Goal: Task Accomplishment & Management: Manage account settings

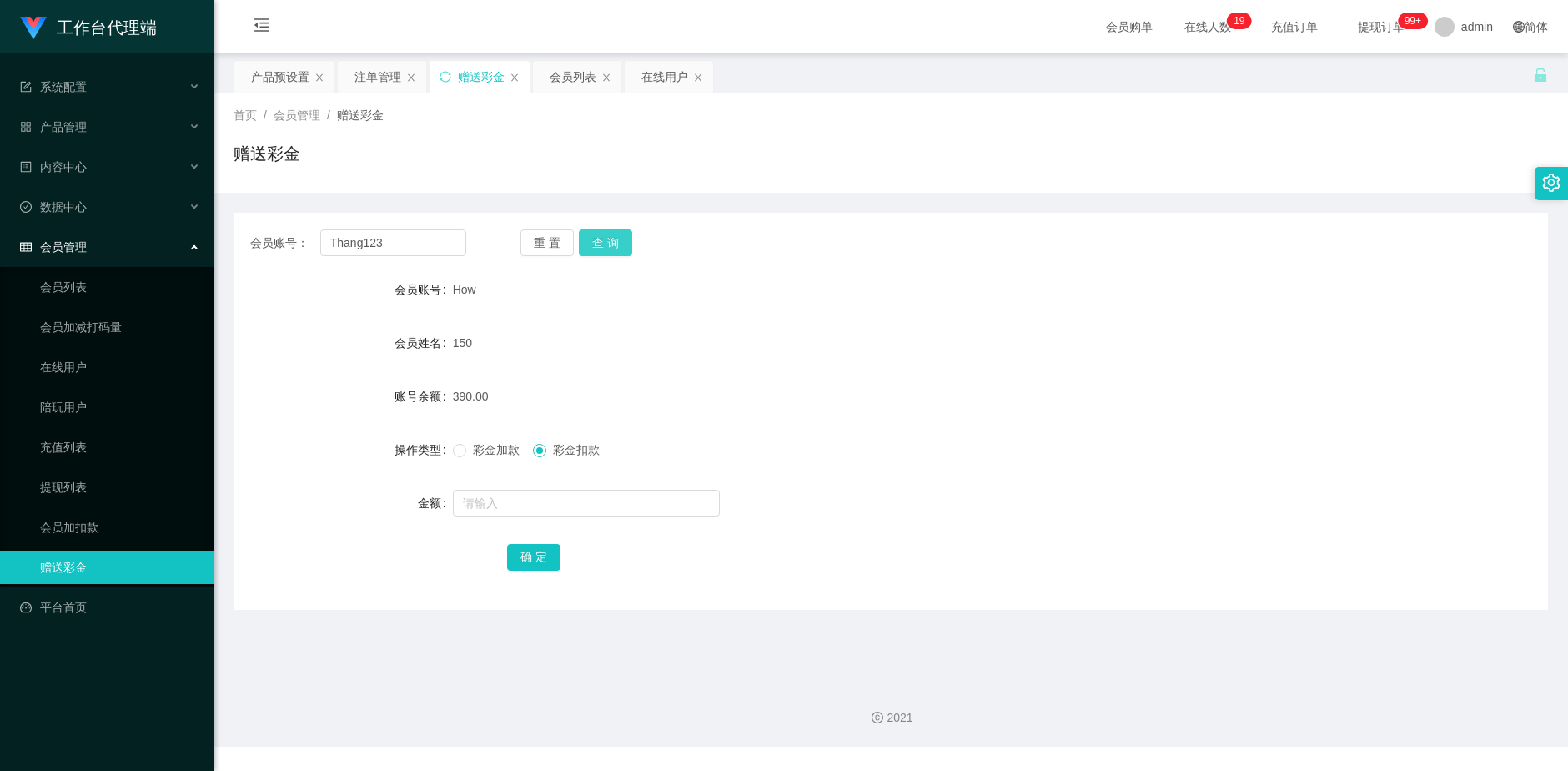
type input "Thang123"
click at [607, 247] on button "查 询" at bounding box center [606, 243] width 54 height 27
click at [282, 81] on div "产品预设置" at bounding box center [281, 77] width 59 height 32
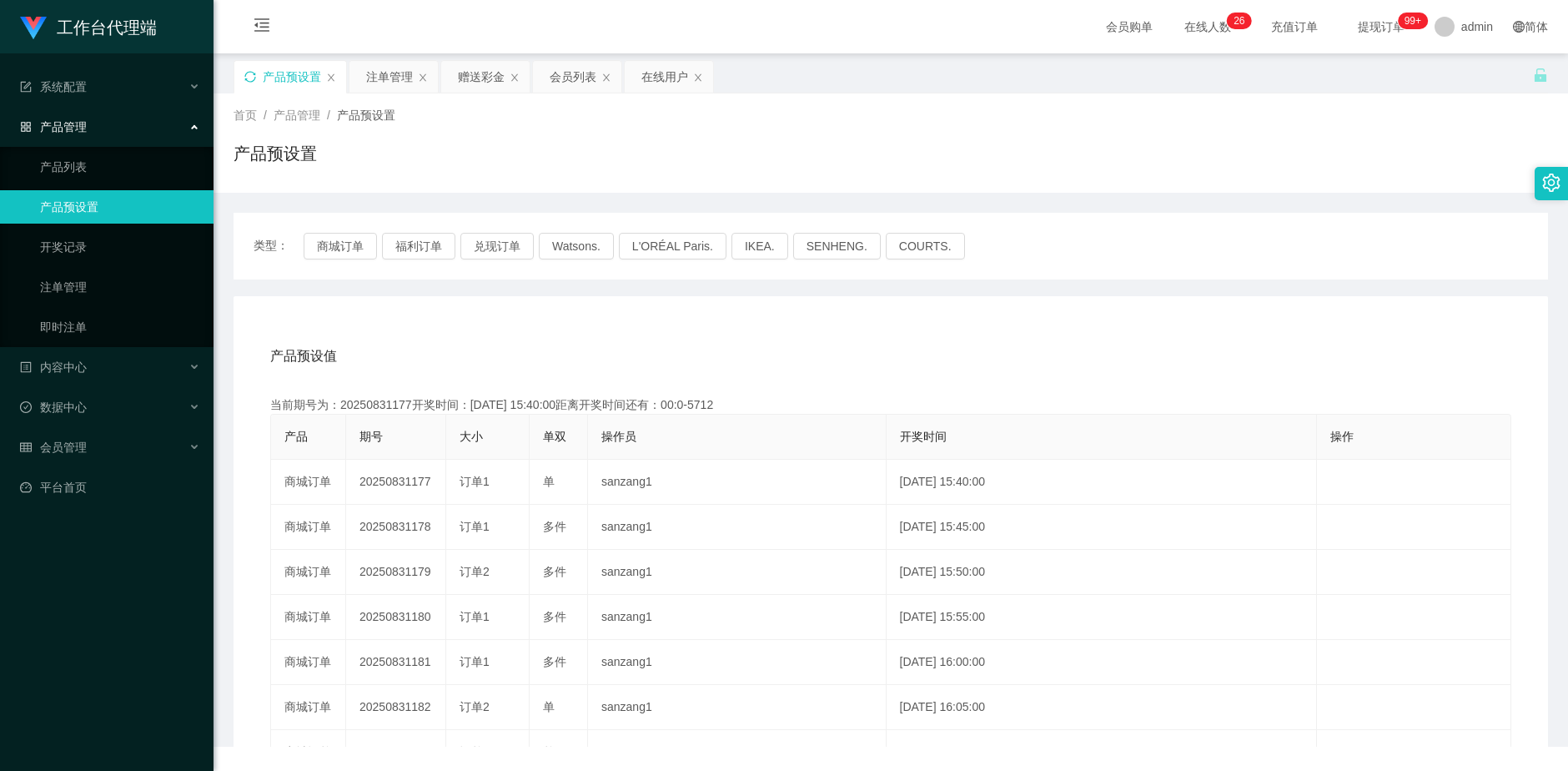
click at [253, 81] on icon "图标: sync" at bounding box center [250, 76] width 11 height 11
click at [384, 80] on div "注单管理" at bounding box center [389, 77] width 47 height 32
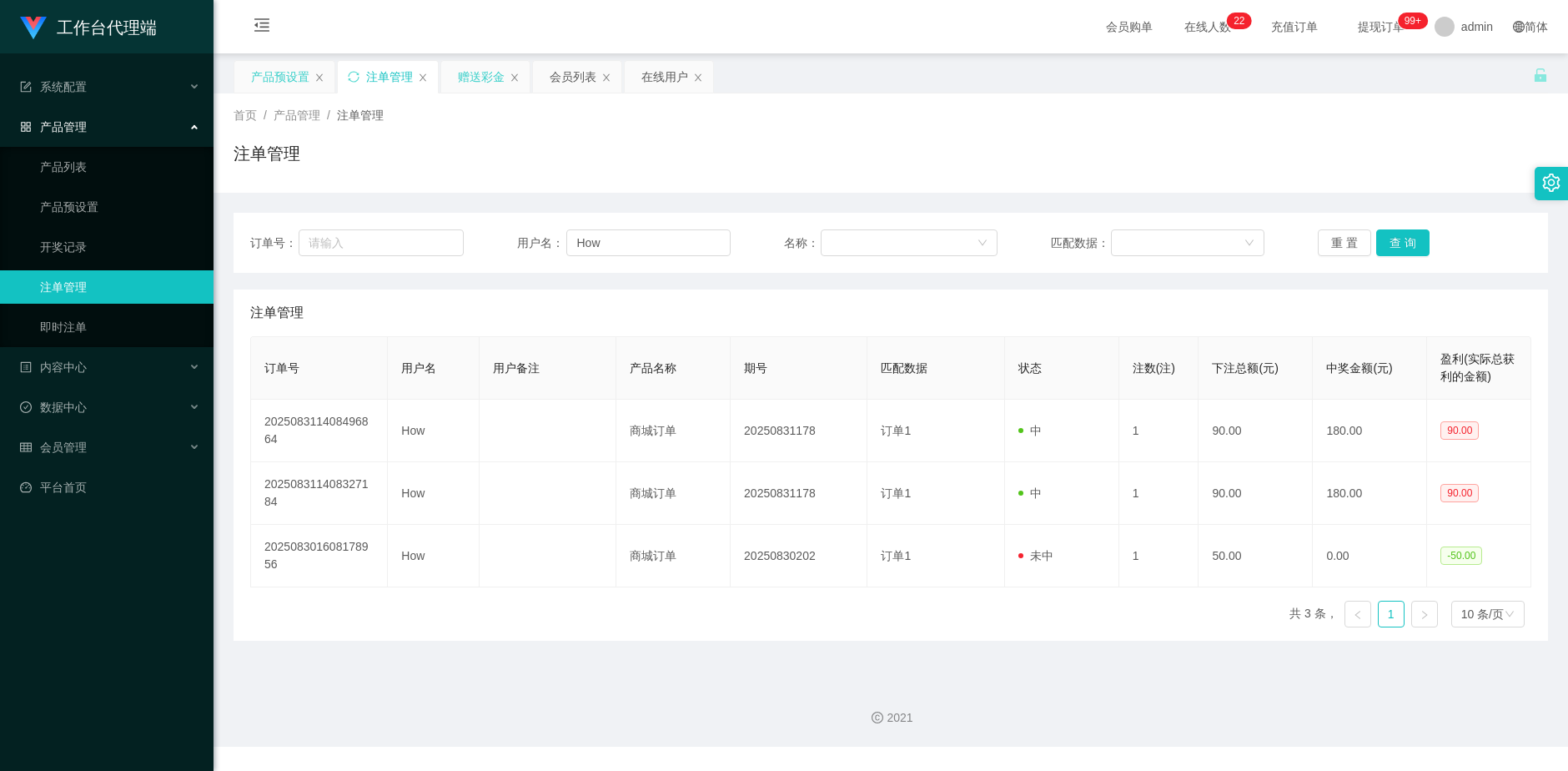
drag, startPoint x: 464, startPoint y: 72, endPoint x: 496, endPoint y: 120, distance: 57.7
click at [465, 72] on div "赠送彩金" at bounding box center [482, 77] width 47 height 32
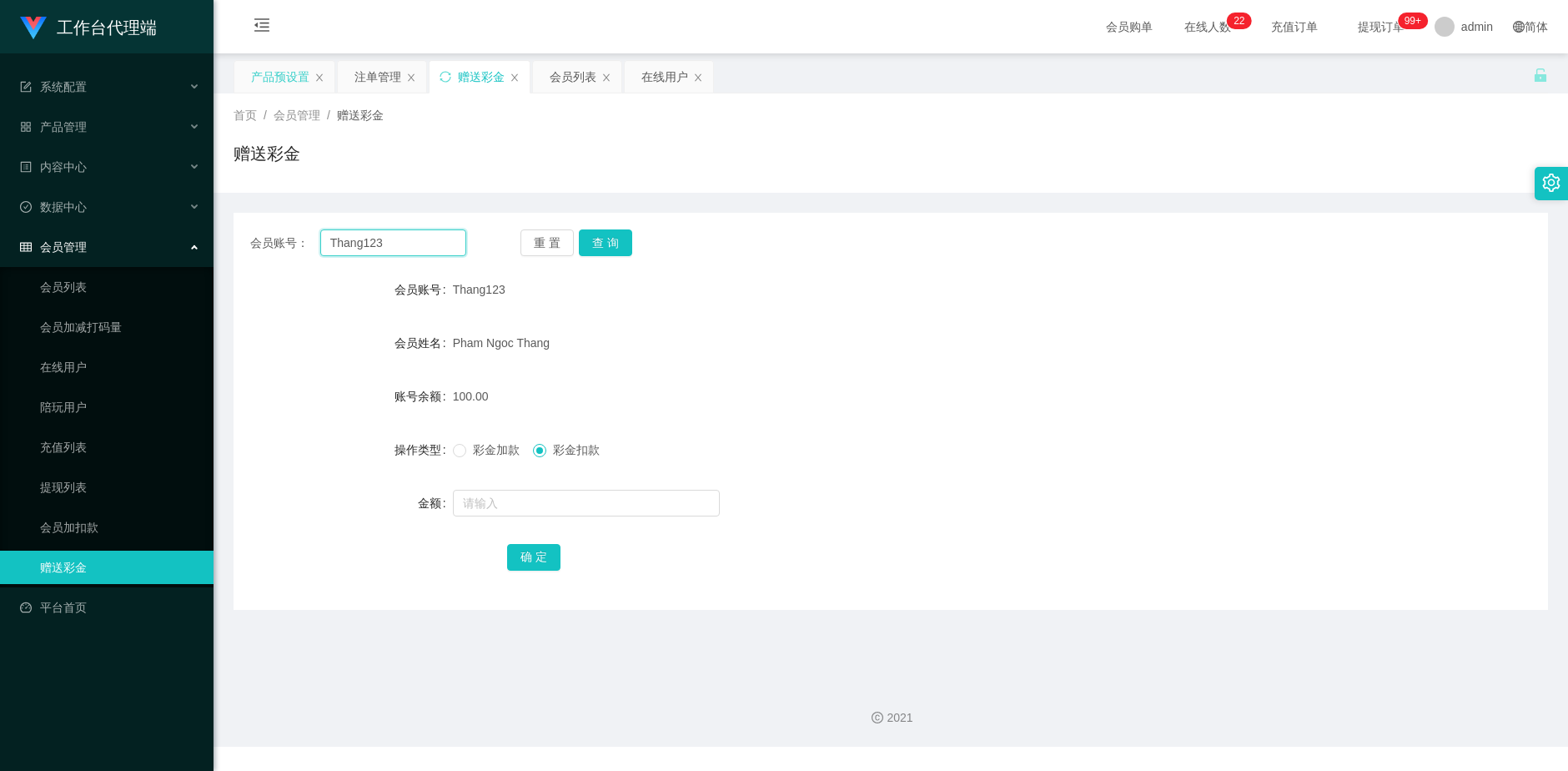
drag, startPoint x: 447, startPoint y: 239, endPoint x: 266, endPoint y: 234, distance: 181.1
click at [266, 234] on div "会员账号： Thang123" at bounding box center [358, 243] width 216 height 27
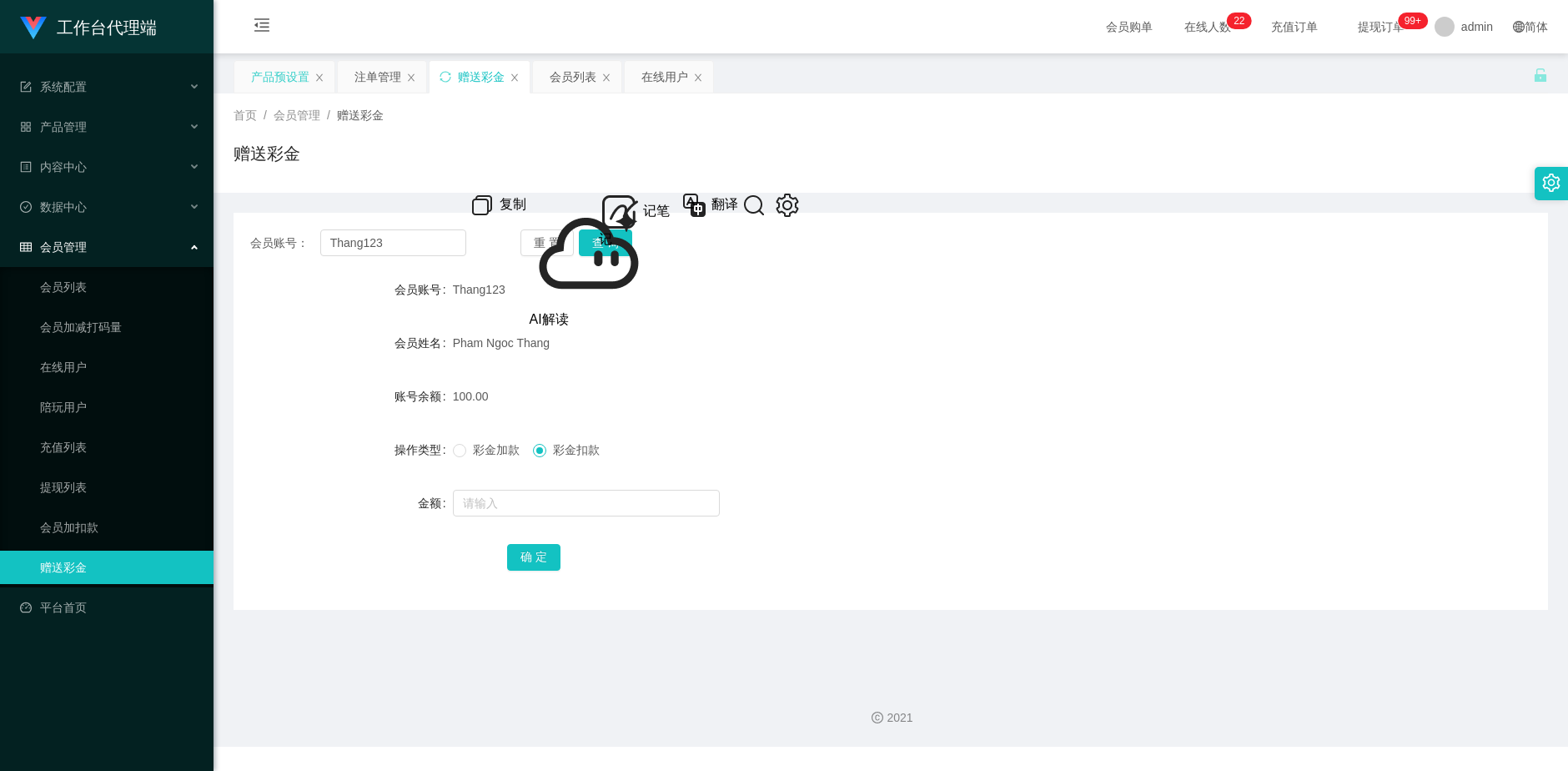
drag, startPoint x: 380, startPoint y: 69, endPoint x: 388, endPoint y: 104, distance: 35.9
click at [380, 69] on div "注单管理" at bounding box center [378, 77] width 47 height 32
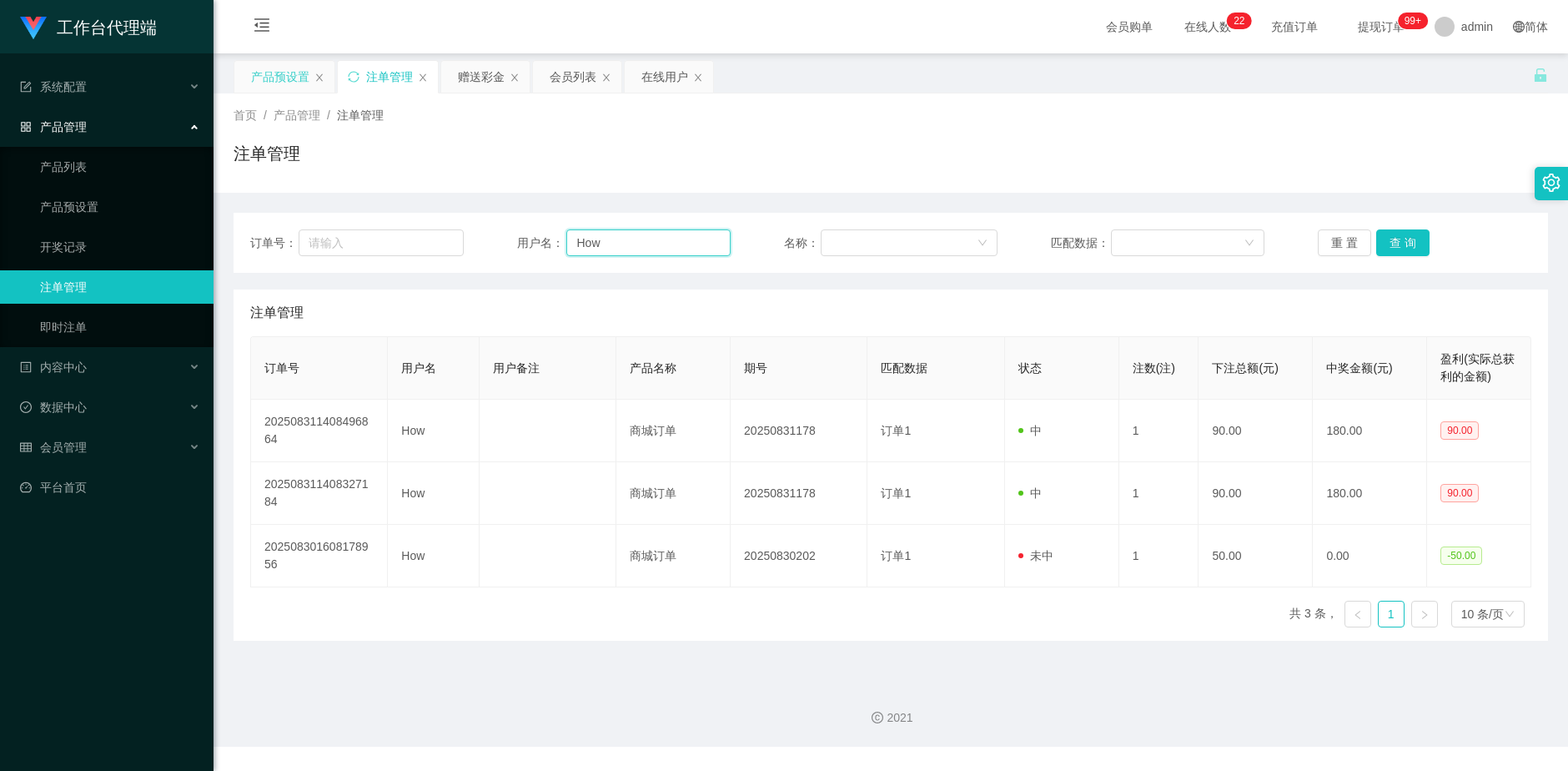
drag, startPoint x: 642, startPoint y: 241, endPoint x: 471, endPoint y: 236, distance: 171.1
click at [471, 236] on div "订单号： 用户名： How 名称： 匹配数据： 重 置 查 询" at bounding box center [890, 243] width 1281 height 27
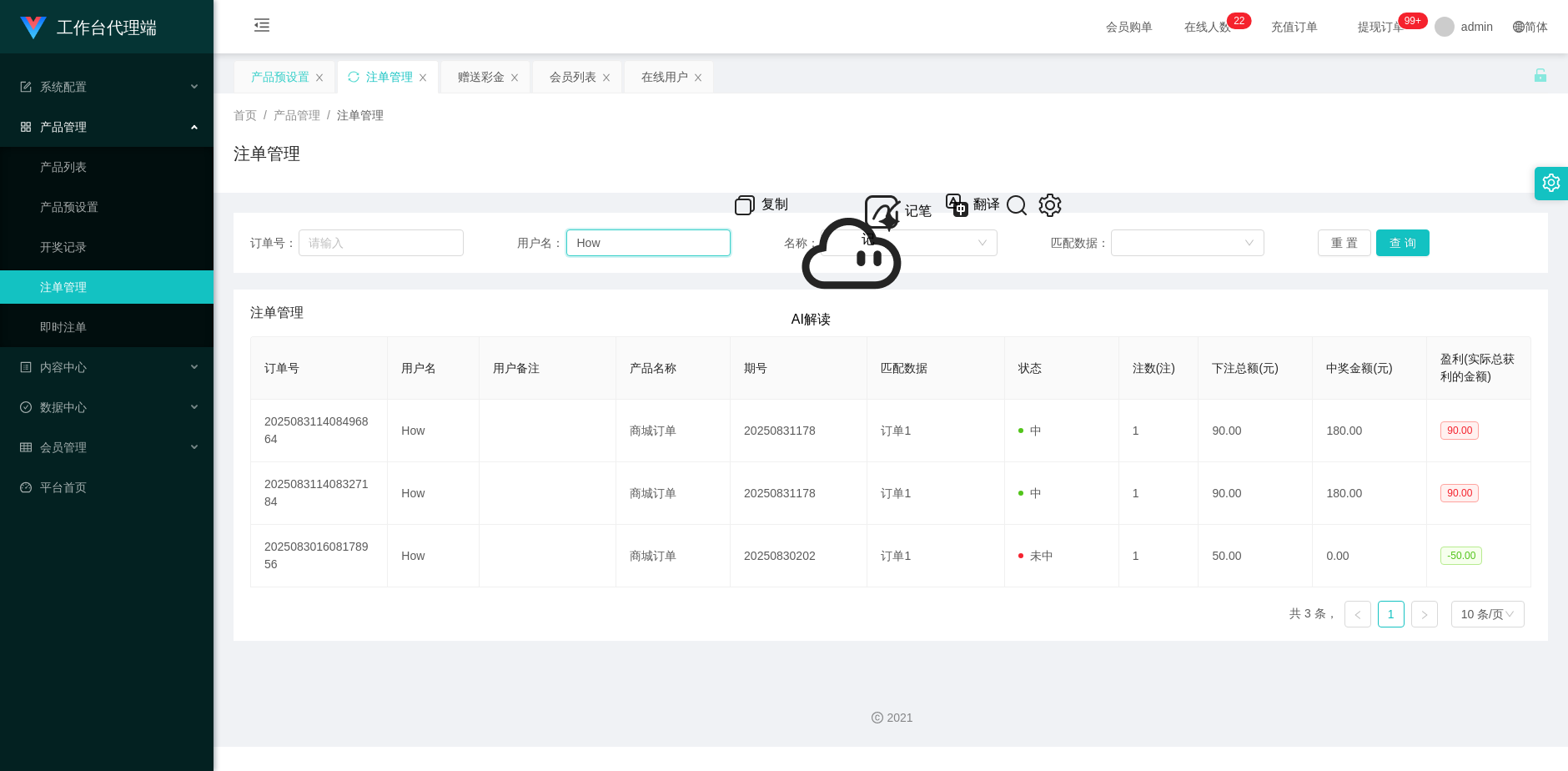
paste input "Thang123"
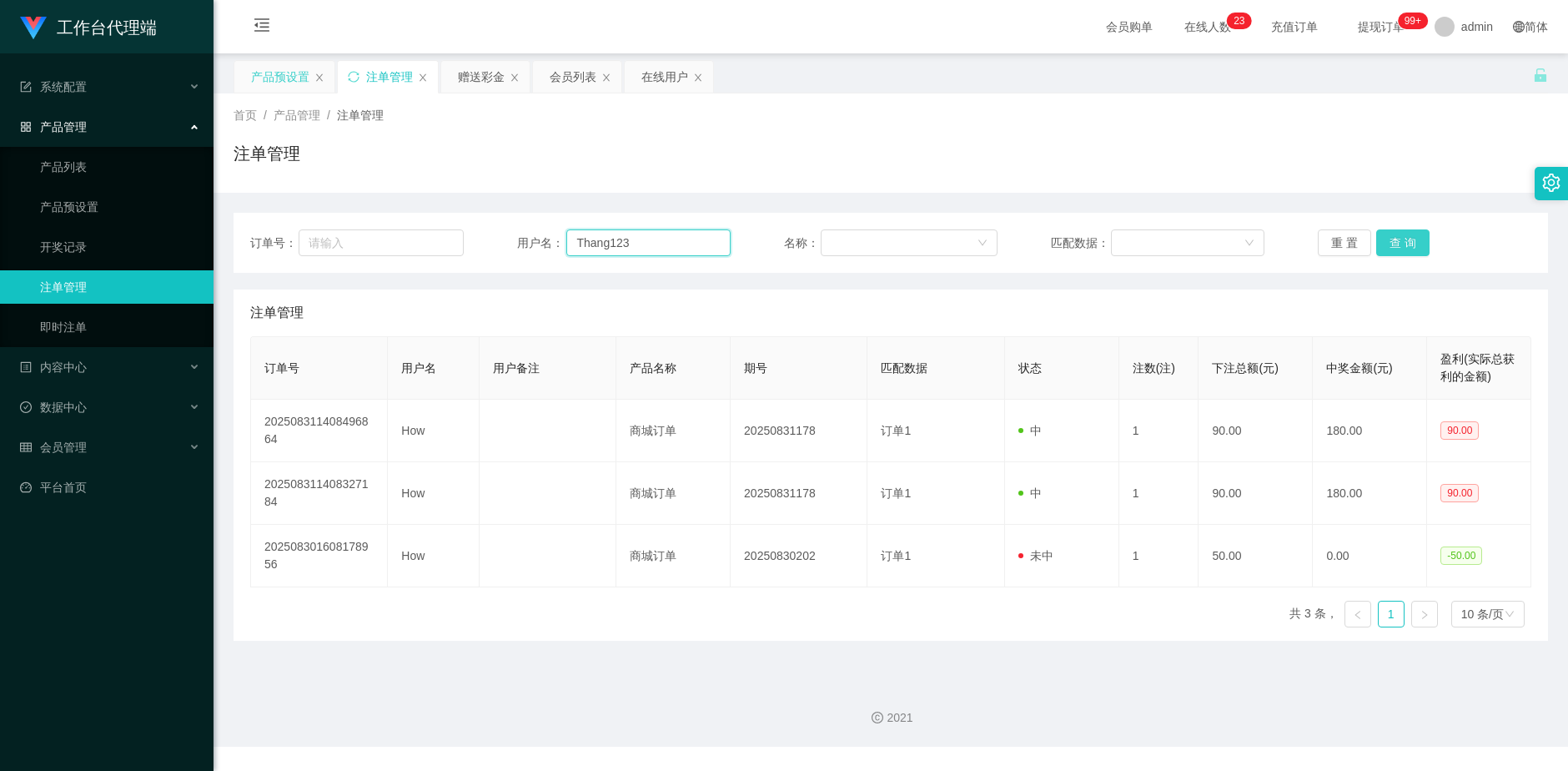
type input "Thang123"
click at [1385, 242] on button "查 询" at bounding box center [1403, 243] width 54 height 27
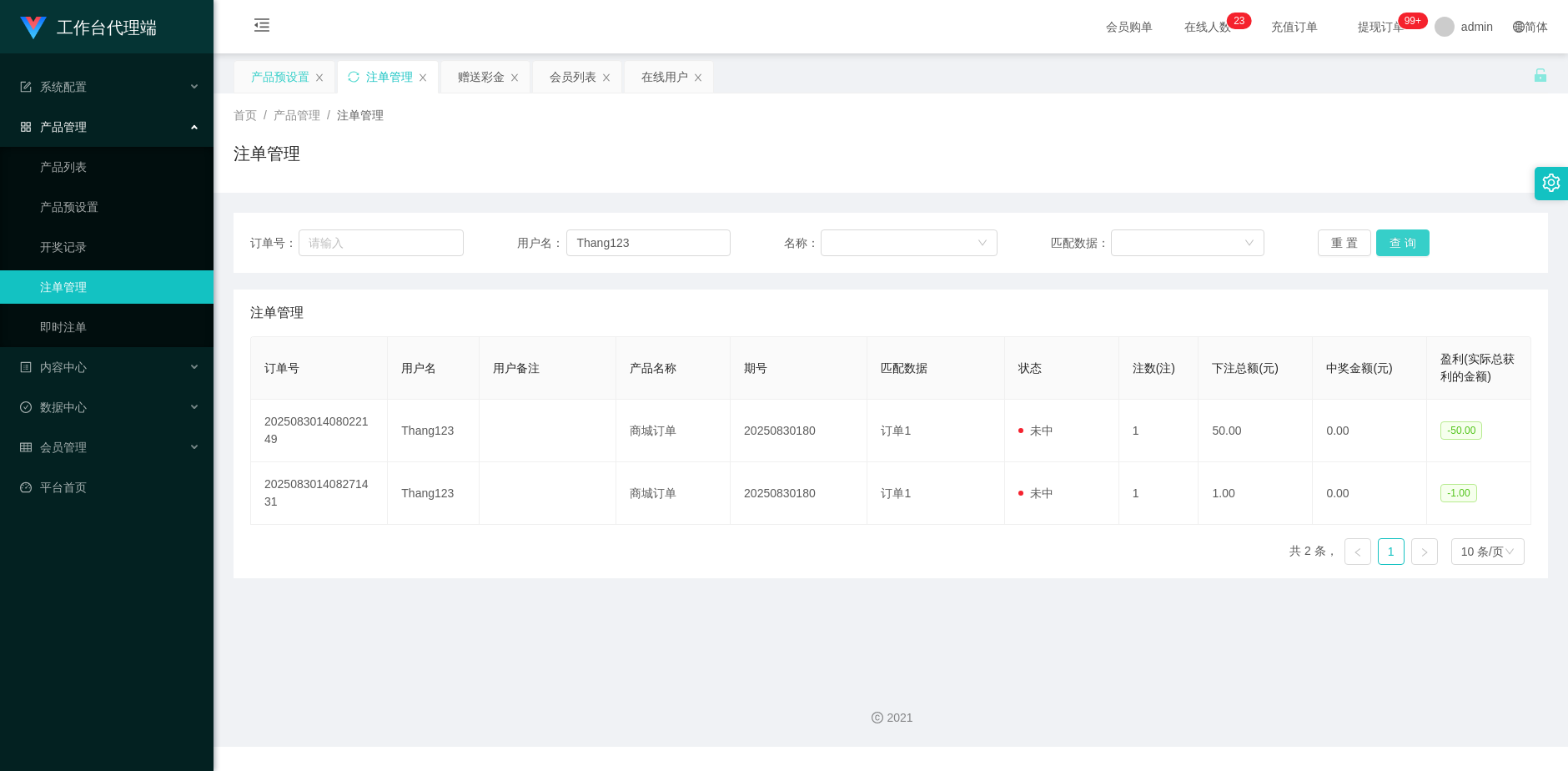
click at [1401, 243] on button "查 询" at bounding box center [1403, 243] width 54 height 27
click at [1401, 243] on button "查 询" at bounding box center [1412, 243] width 72 height 27
click at [1401, 243] on button "查 询" at bounding box center [1403, 243] width 54 height 27
click at [1410, 246] on button "查 询" at bounding box center [1403, 243] width 54 height 27
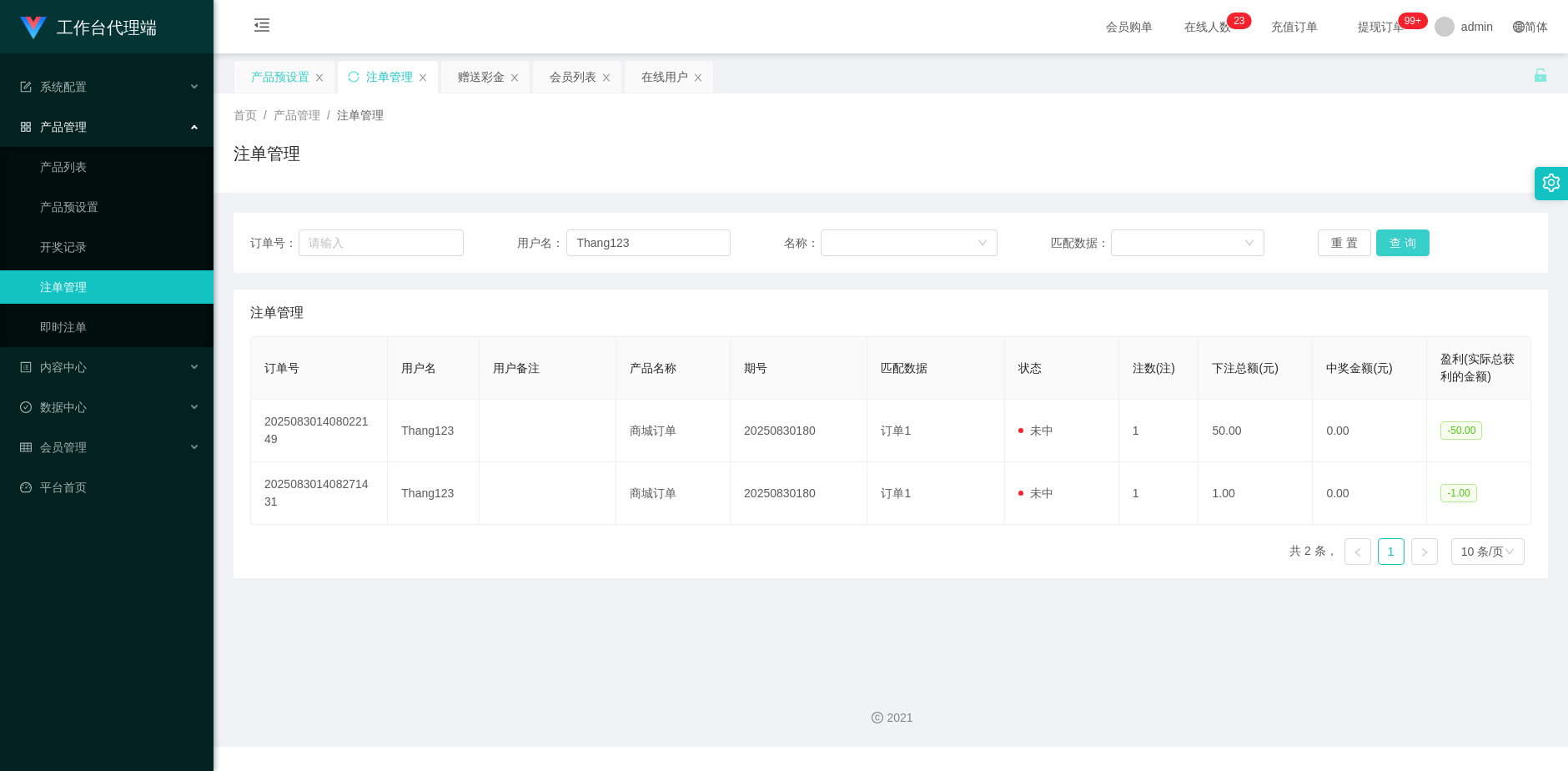
click at [1410, 246] on button "查 询" at bounding box center [1403, 243] width 54 height 27
click at [1410, 246] on button "查 询" at bounding box center [1412, 243] width 72 height 27
click at [1410, 246] on button "查 询" at bounding box center [1403, 243] width 54 height 27
click at [1410, 246] on div "重 置 查 询" at bounding box center [1424, 243] width 214 height 27
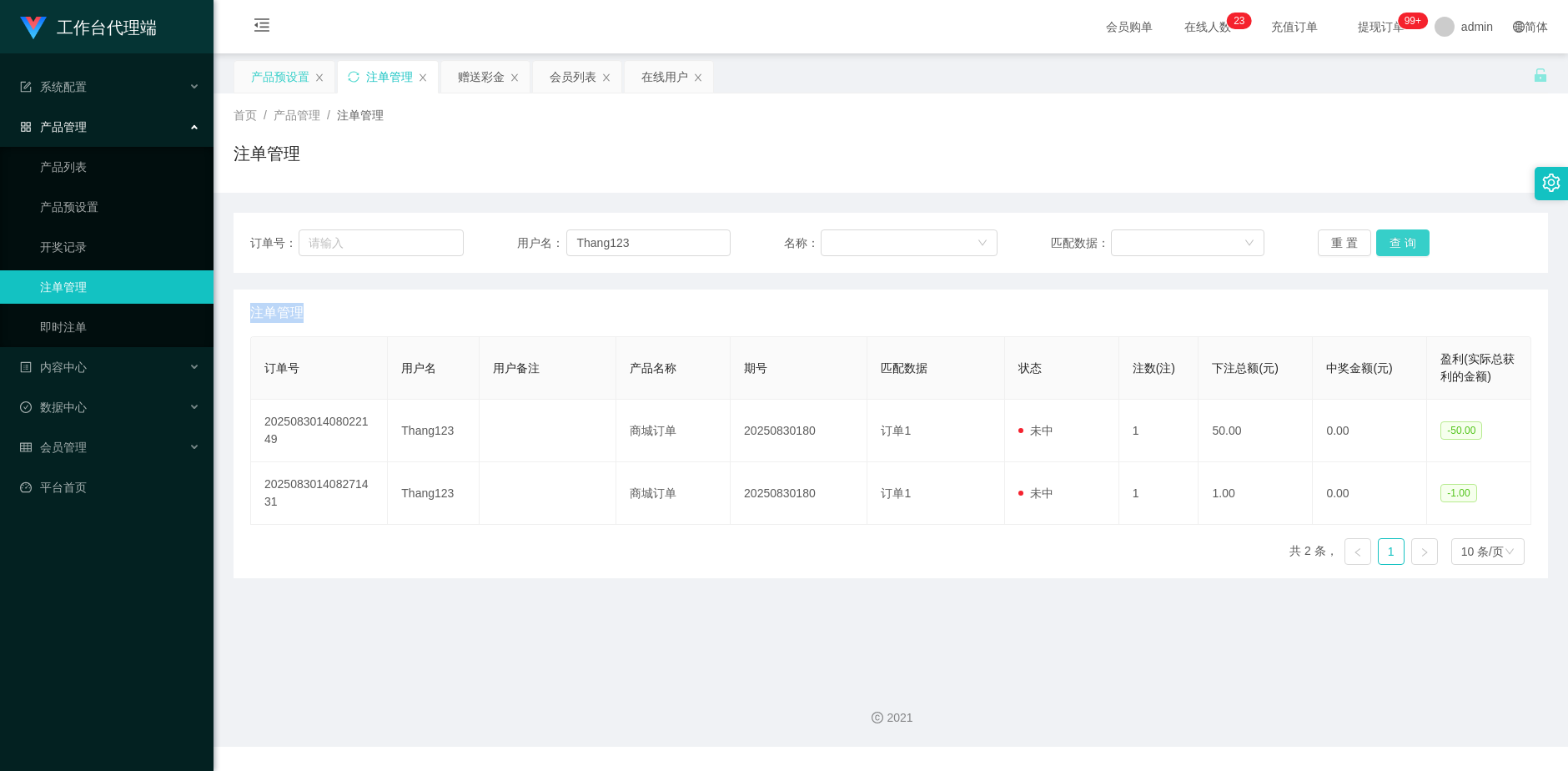
click at [1410, 246] on button "查 询" at bounding box center [1403, 243] width 54 height 27
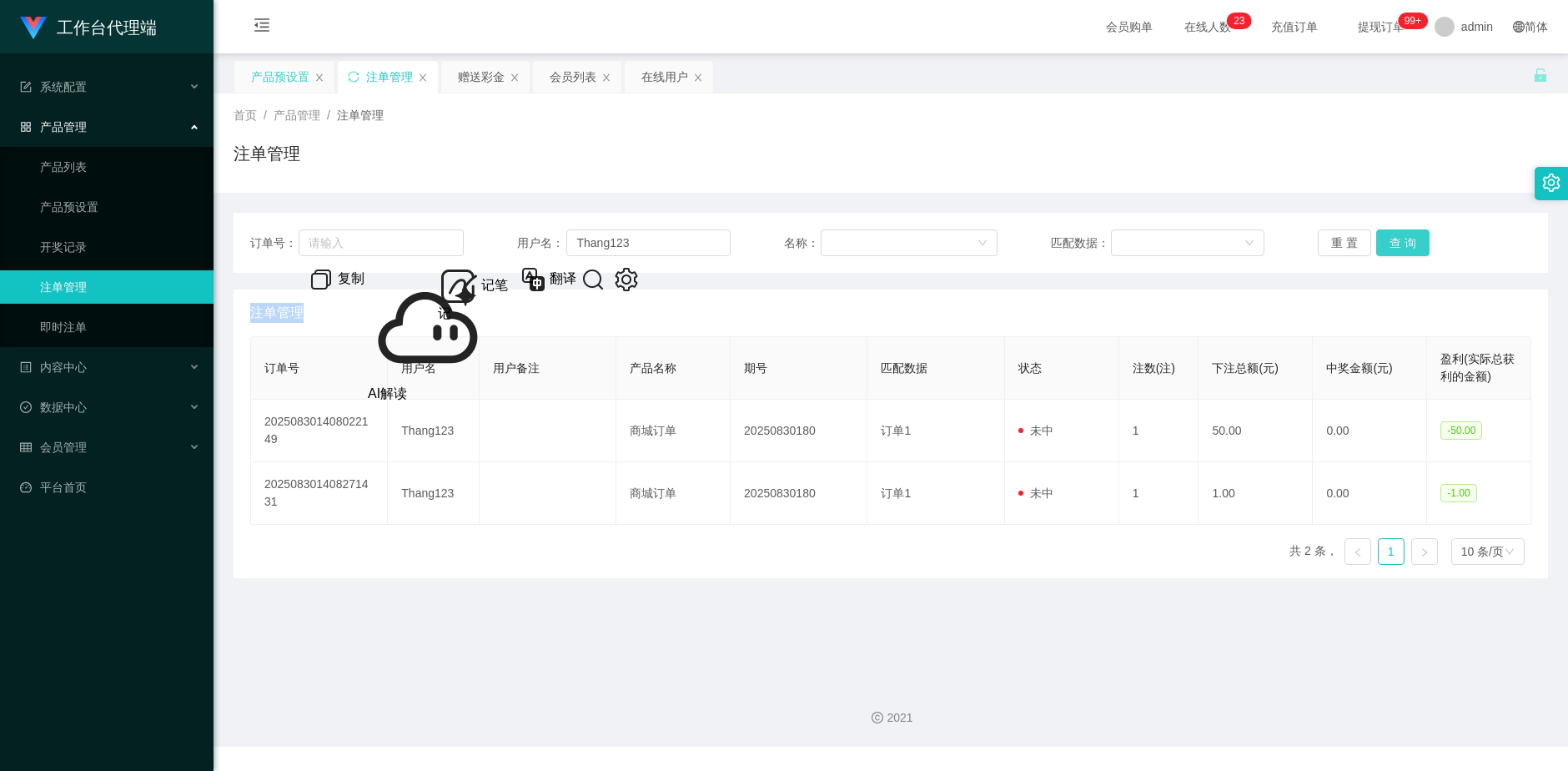
click at [1410, 246] on button "查 询" at bounding box center [1403, 243] width 54 height 27
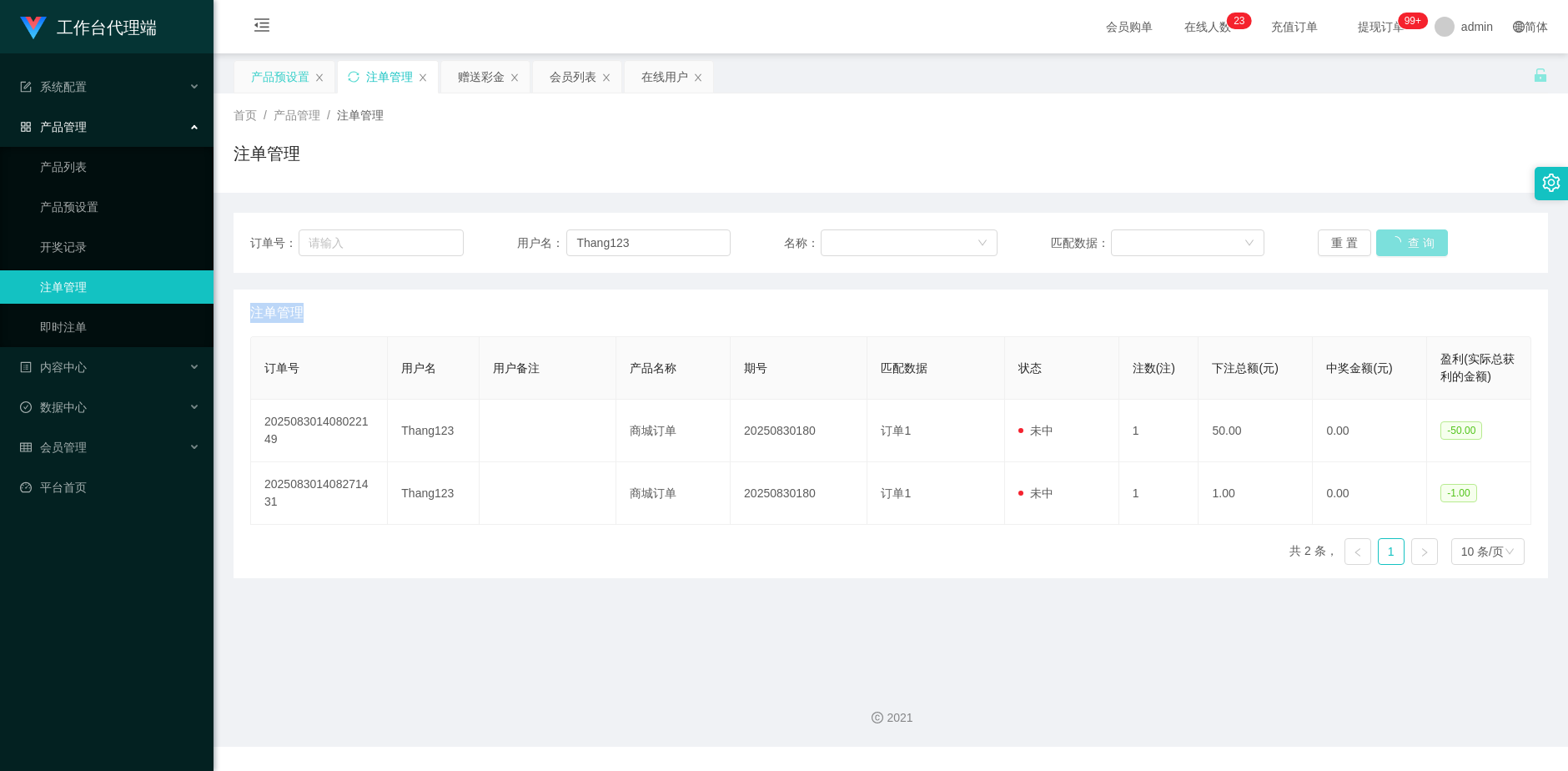
click at [1410, 246] on button "查 询" at bounding box center [1412, 243] width 72 height 27
click at [1410, 246] on div "重 置 查 询" at bounding box center [1424, 243] width 214 height 27
click at [1410, 246] on button "查 询" at bounding box center [1403, 243] width 54 height 27
click at [1410, 246] on button "查 询" at bounding box center [1412, 243] width 72 height 27
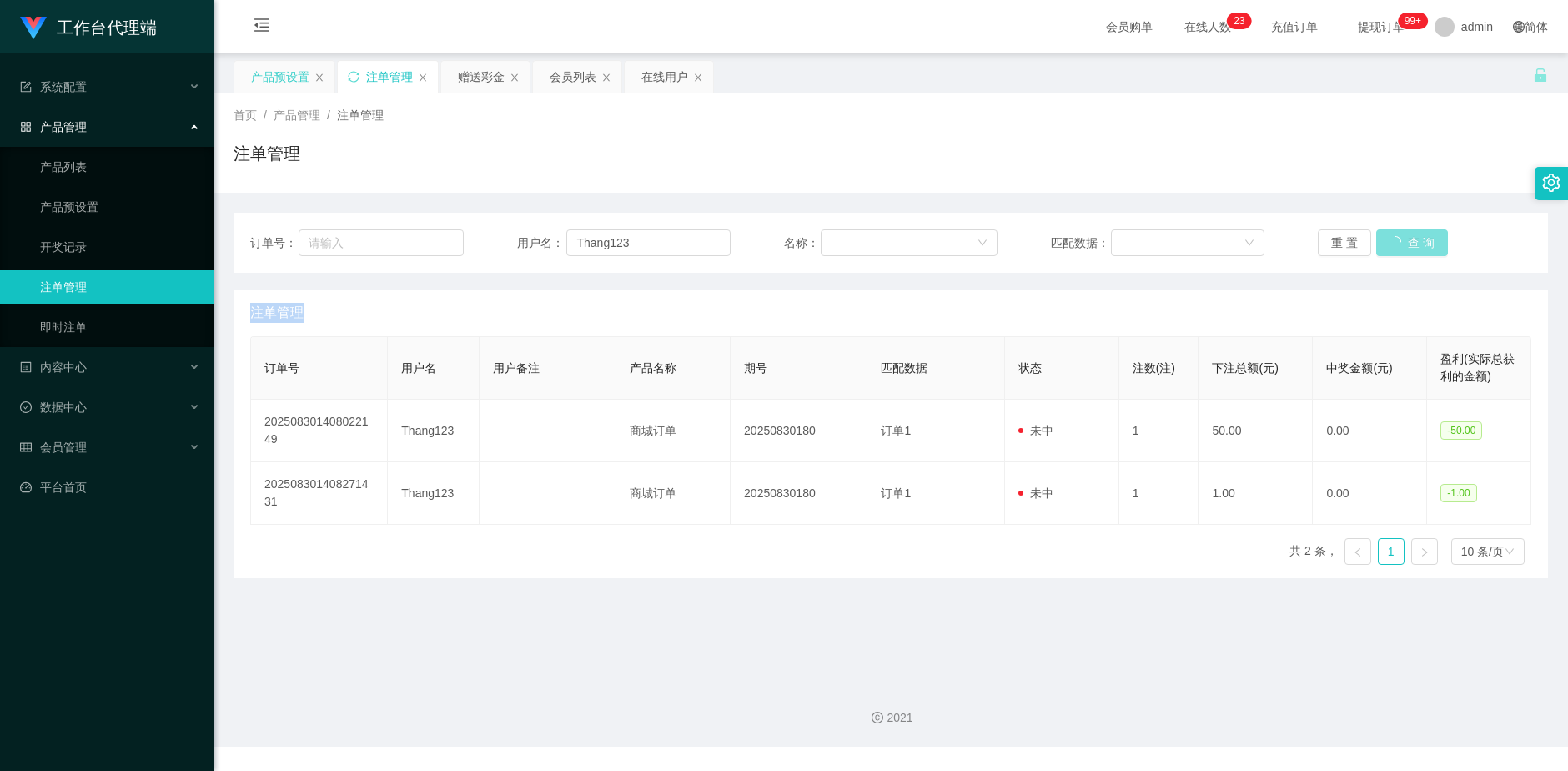
click at [1410, 246] on button "查 询" at bounding box center [1412, 243] width 72 height 27
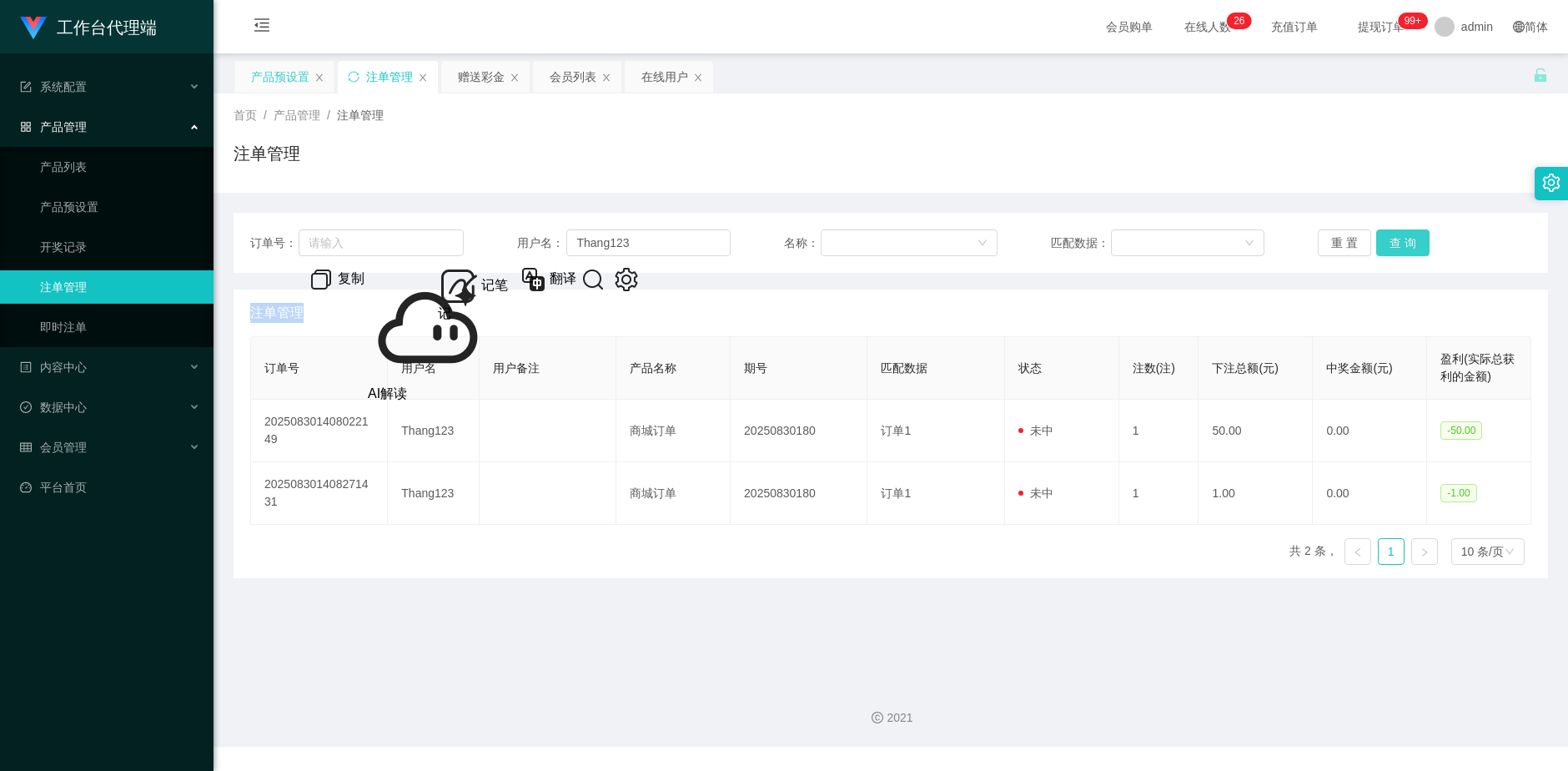
click at [1413, 249] on button "查 询" at bounding box center [1403, 243] width 54 height 27
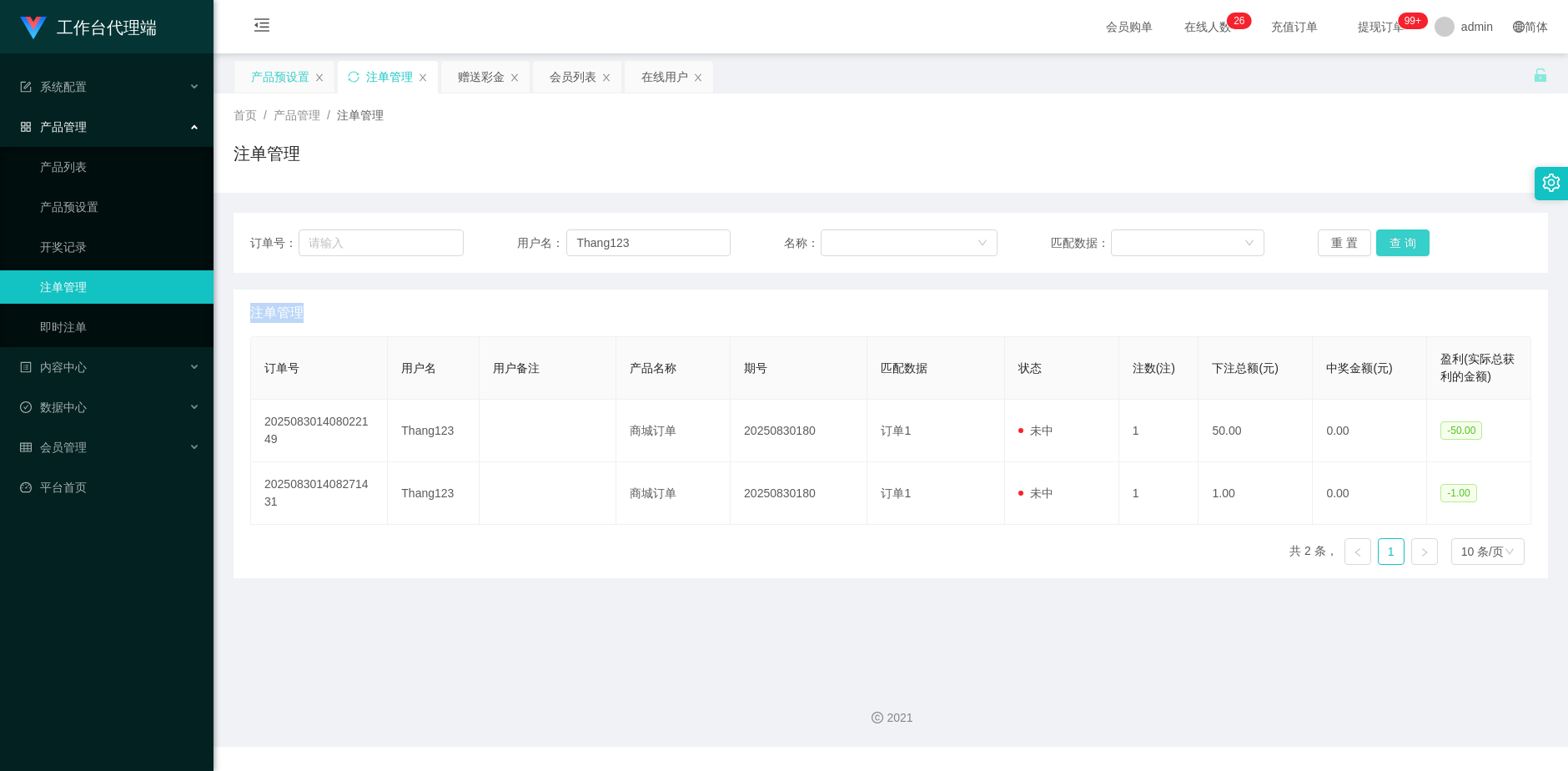
click at [1413, 247] on button "查 询" at bounding box center [1403, 243] width 54 height 27
click at [1413, 247] on div "重 置 查 询" at bounding box center [1424, 243] width 214 height 27
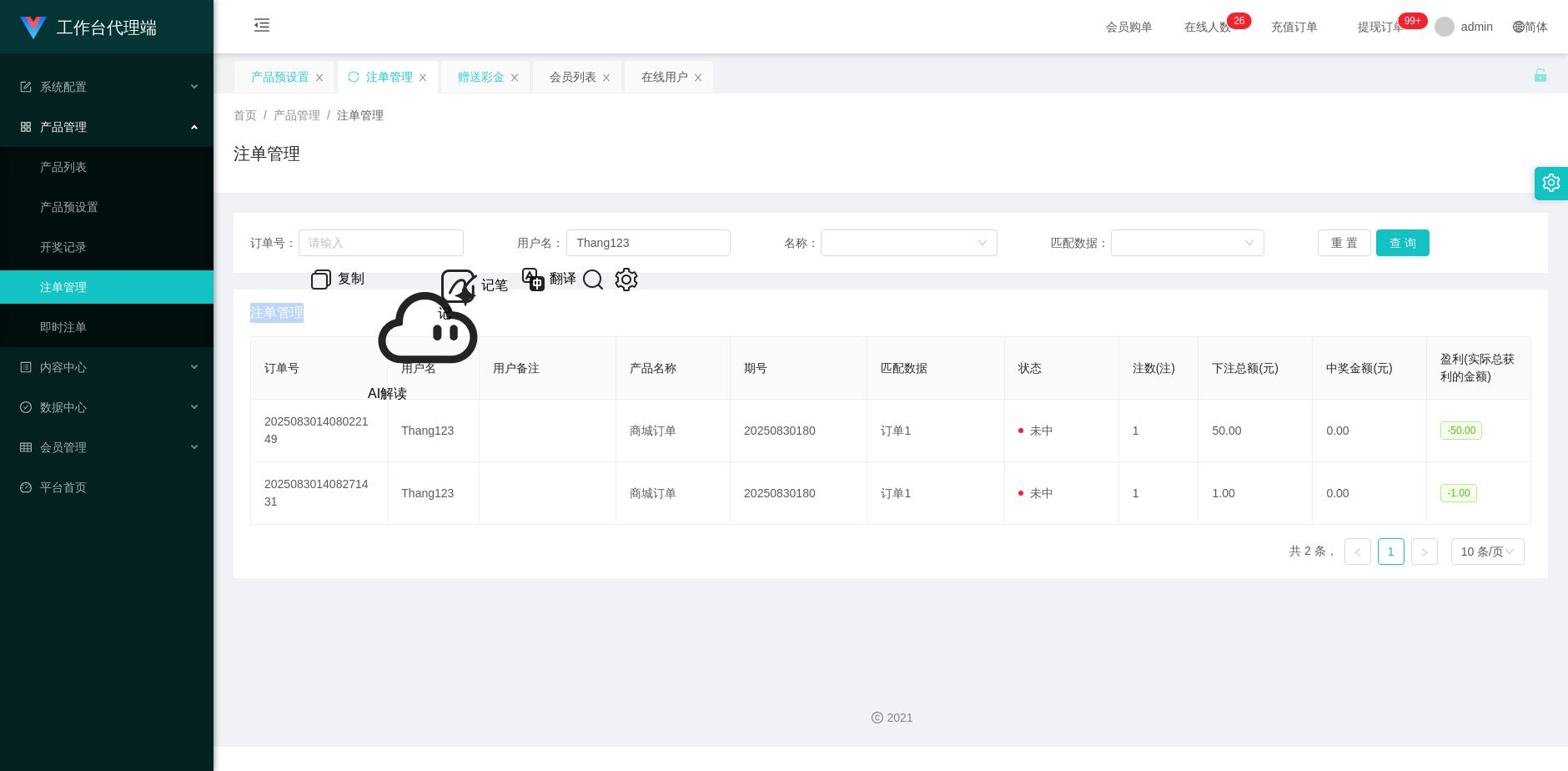
click at [493, 79] on div "赠送彩金" at bounding box center [482, 77] width 47 height 32
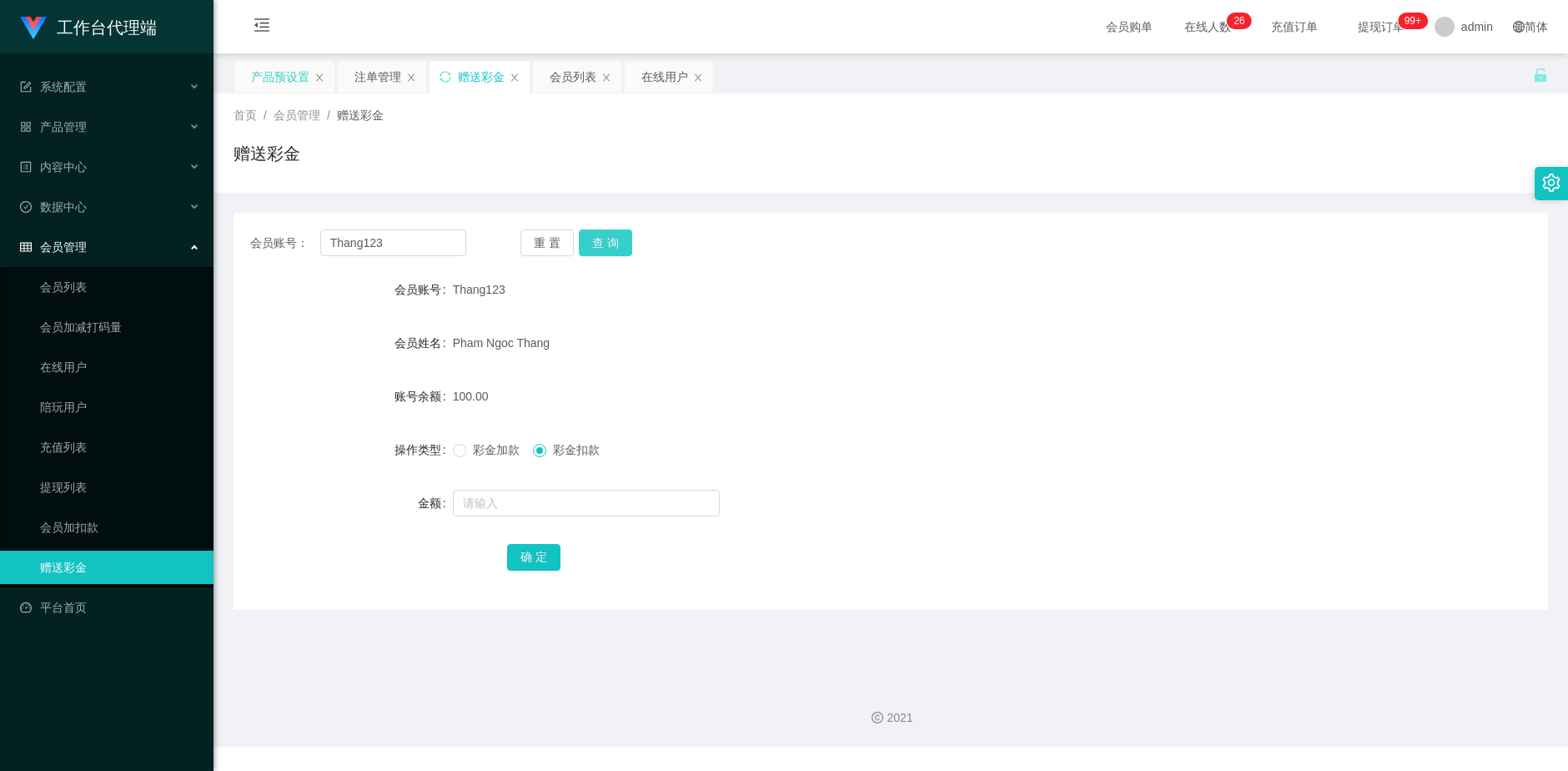
click at [611, 246] on button "查 询" at bounding box center [606, 243] width 54 height 27
click at [611, 246] on button "查 询" at bounding box center [615, 243] width 72 height 27
click at [611, 246] on button "查 询" at bounding box center [606, 243] width 54 height 27
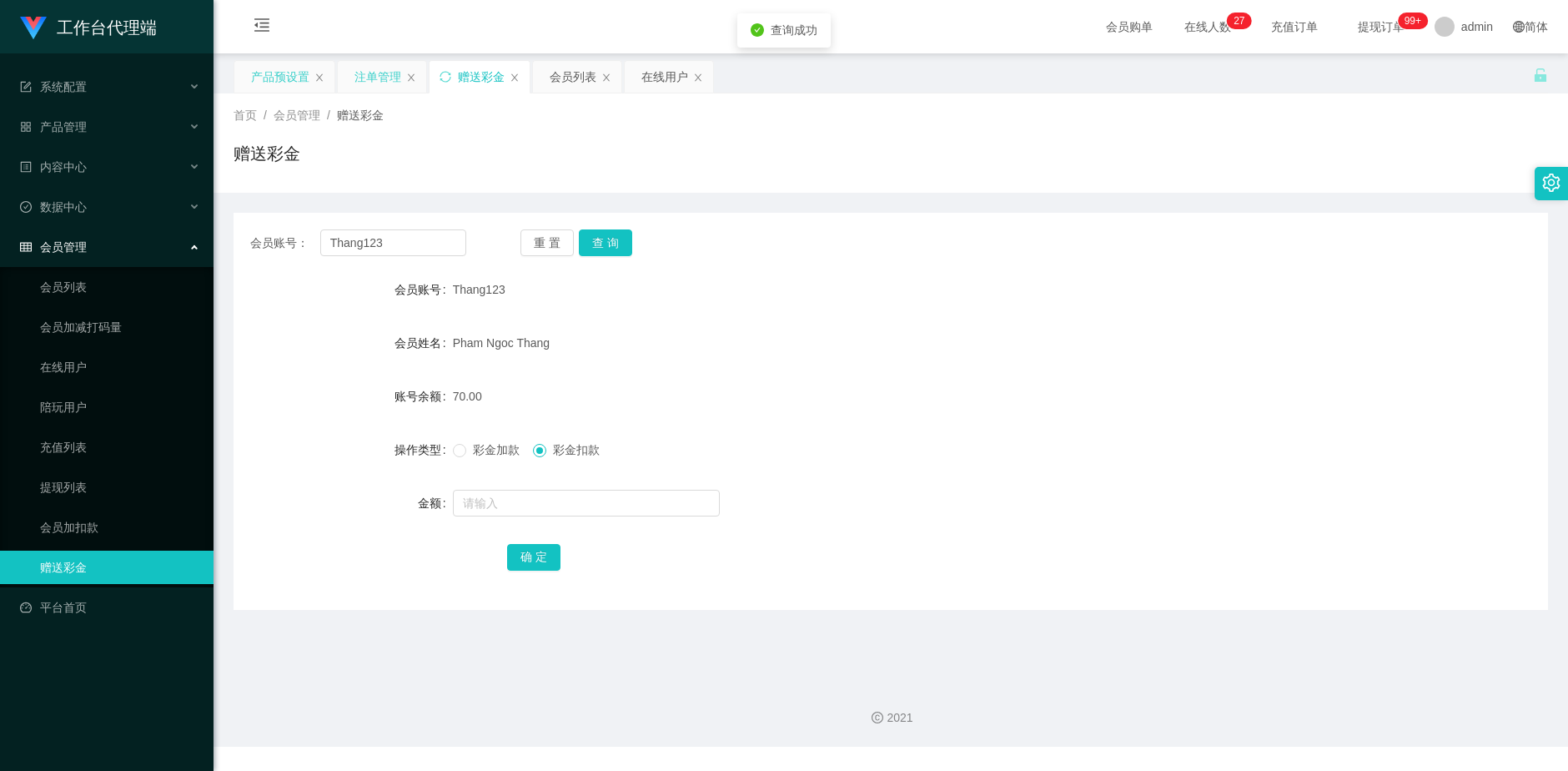
click at [357, 75] on div "注单管理" at bounding box center [378, 77] width 47 height 32
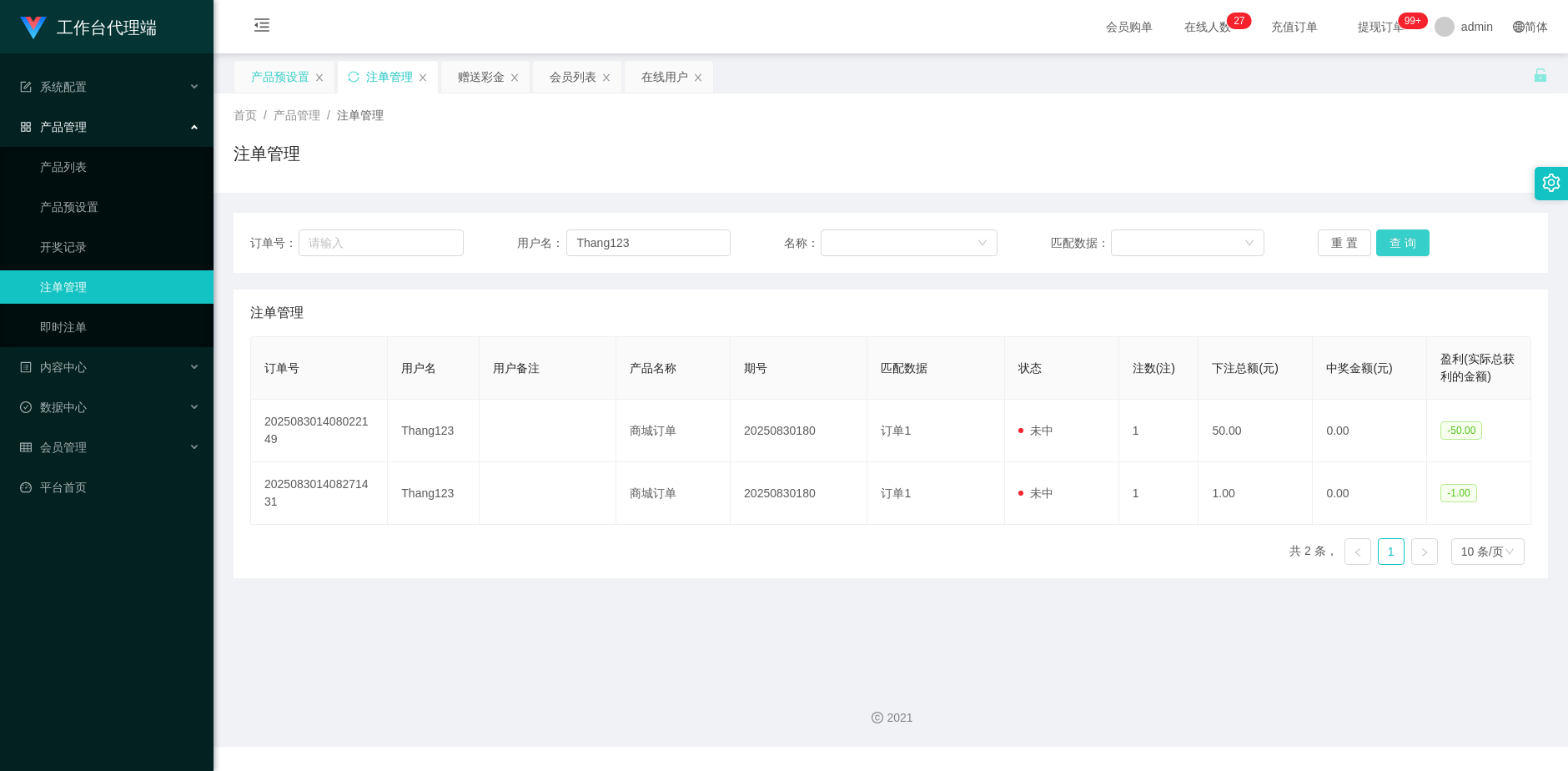
click at [1406, 243] on button "查 询" at bounding box center [1403, 243] width 54 height 27
click at [1406, 243] on div "重 置 查 询" at bounding box center [1424, 243] width 214 height 27
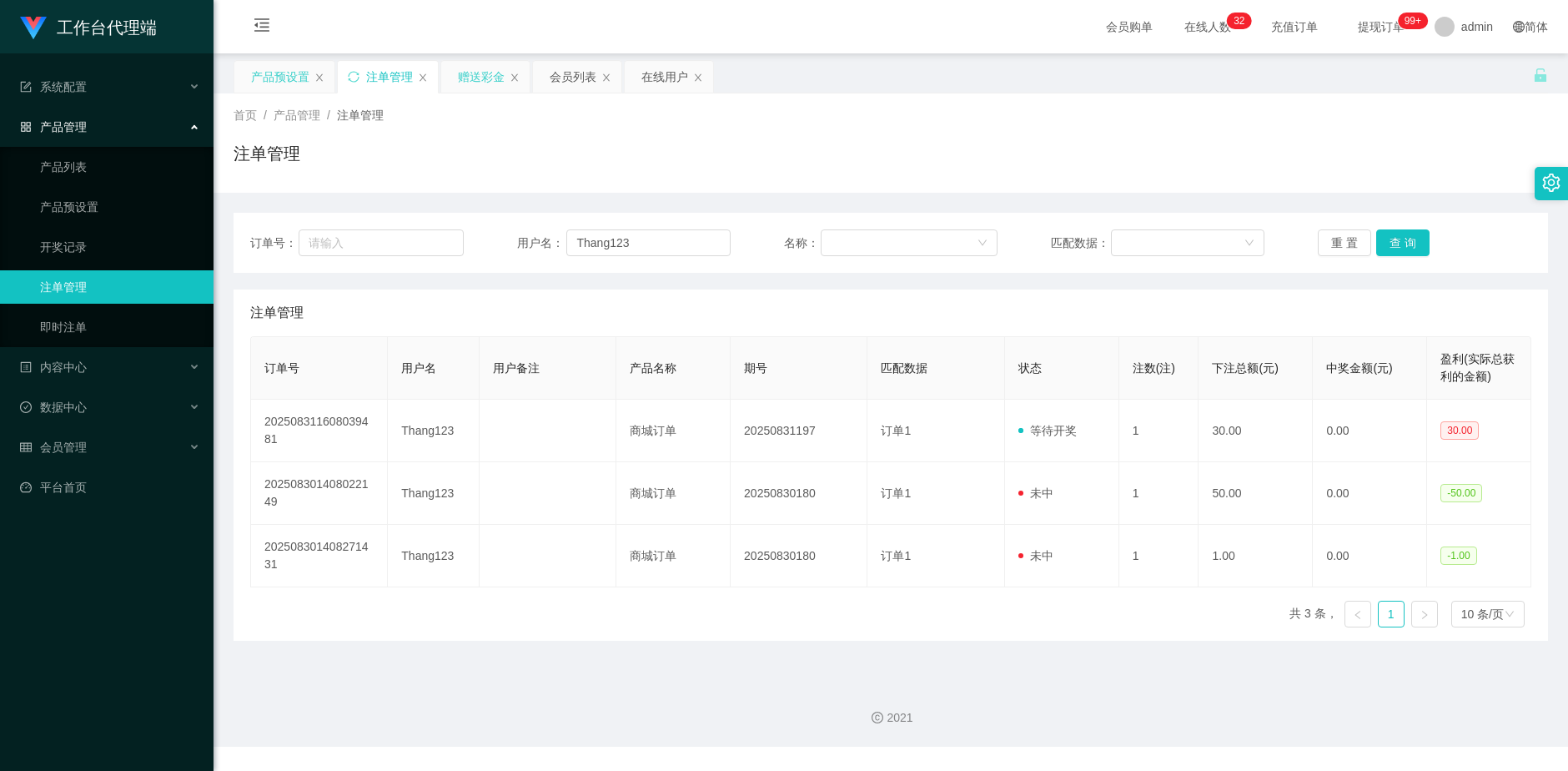
click at [477, 75] on div "赠送彩金" at bounding box center [482, 77] width 47 height 32
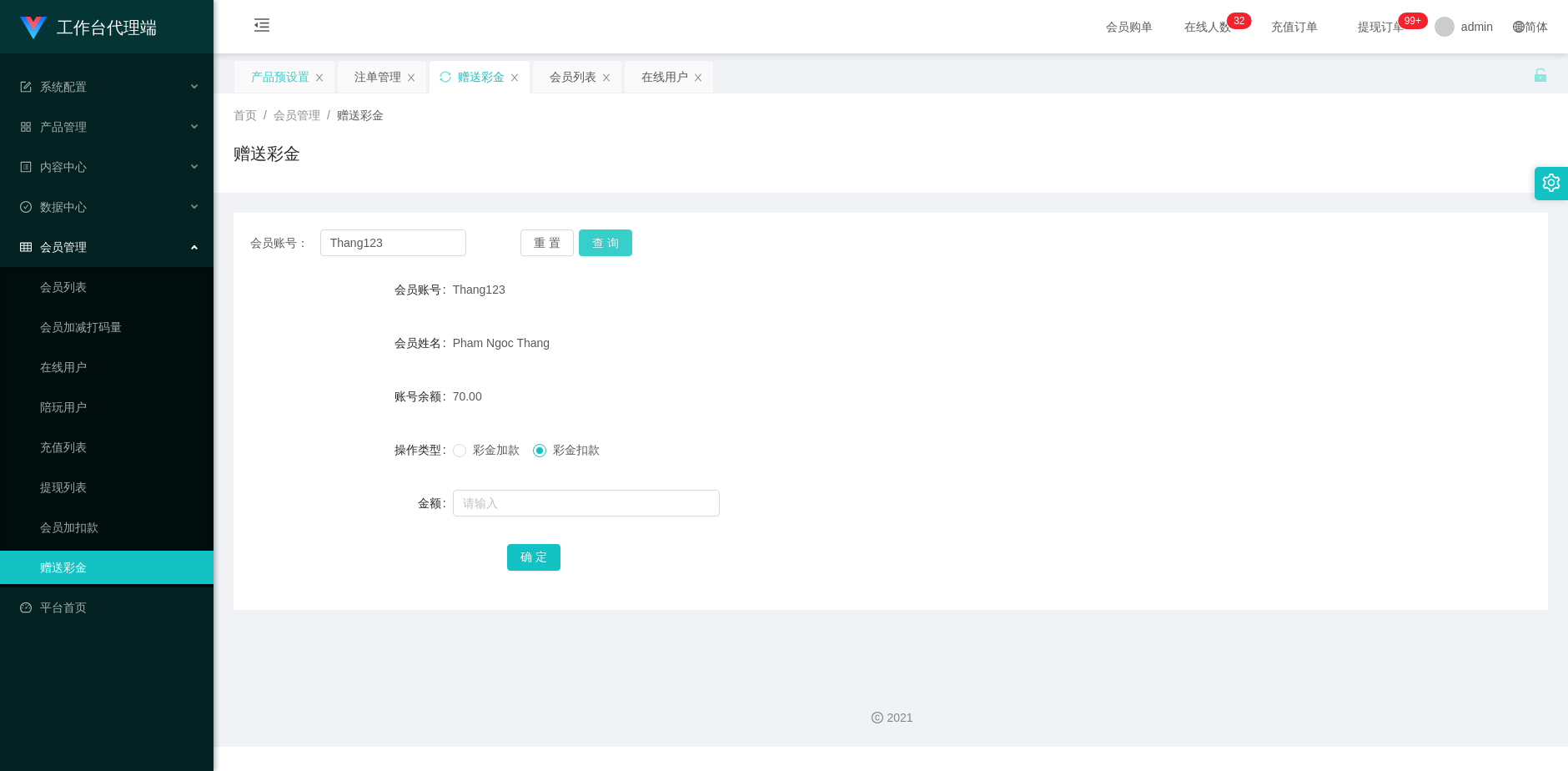
click at [629, 238] on button "查 询" at bounding box center [606, 243] width 54 height 27
click at [606, 238] on button "查 询" at bounding box center [606, 243] width 54 height 27
click at [658, 87] on div "在线用户" at bounding box center [665, 77] width 47 height 32
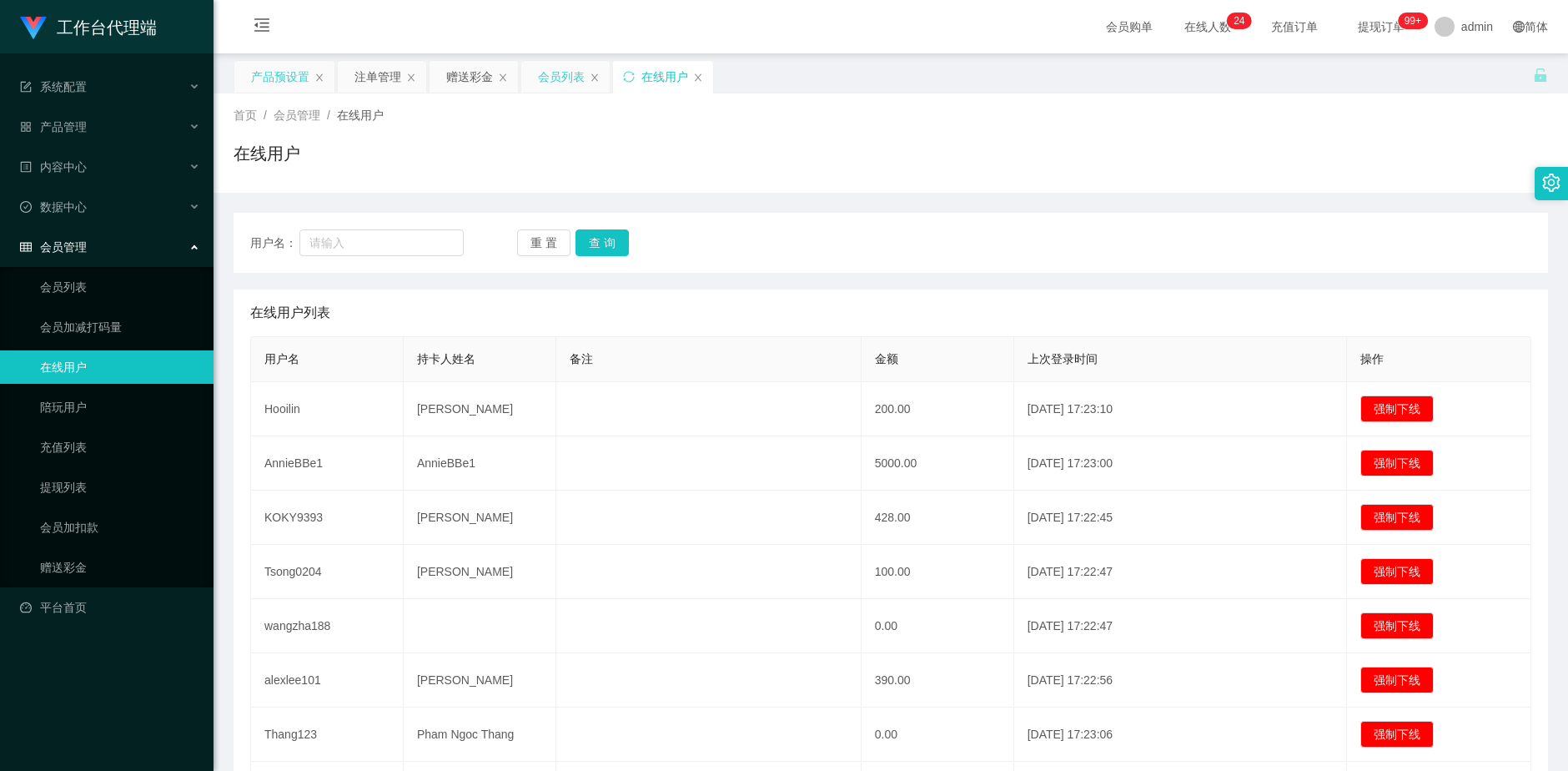
click at [549, 65] on div "会员列表" at bounding box center [561, 77] width 47 height 32
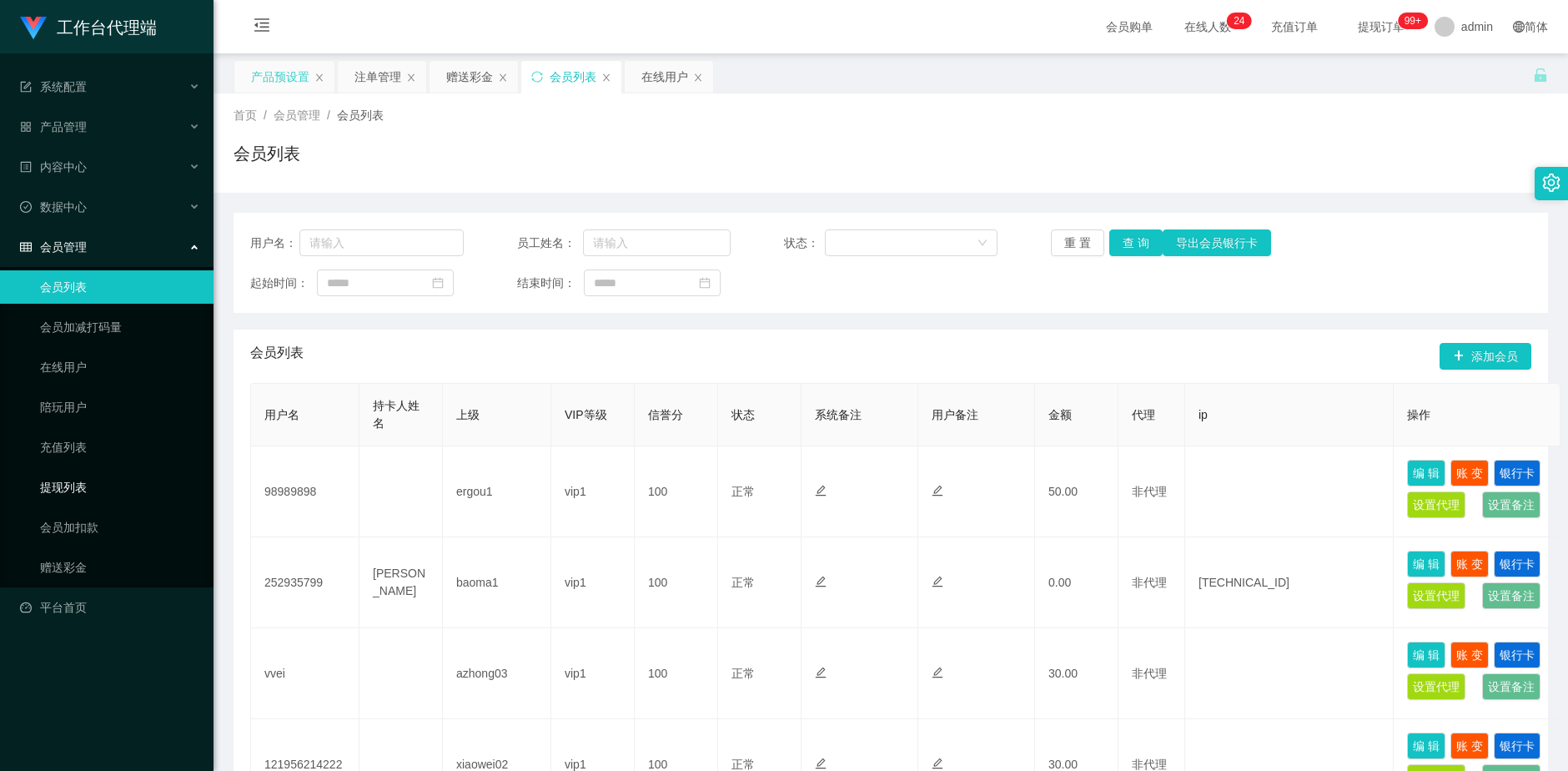
click at [61, 485] on link "提现列表" at bounding box center [120, 487] width 160 height 34
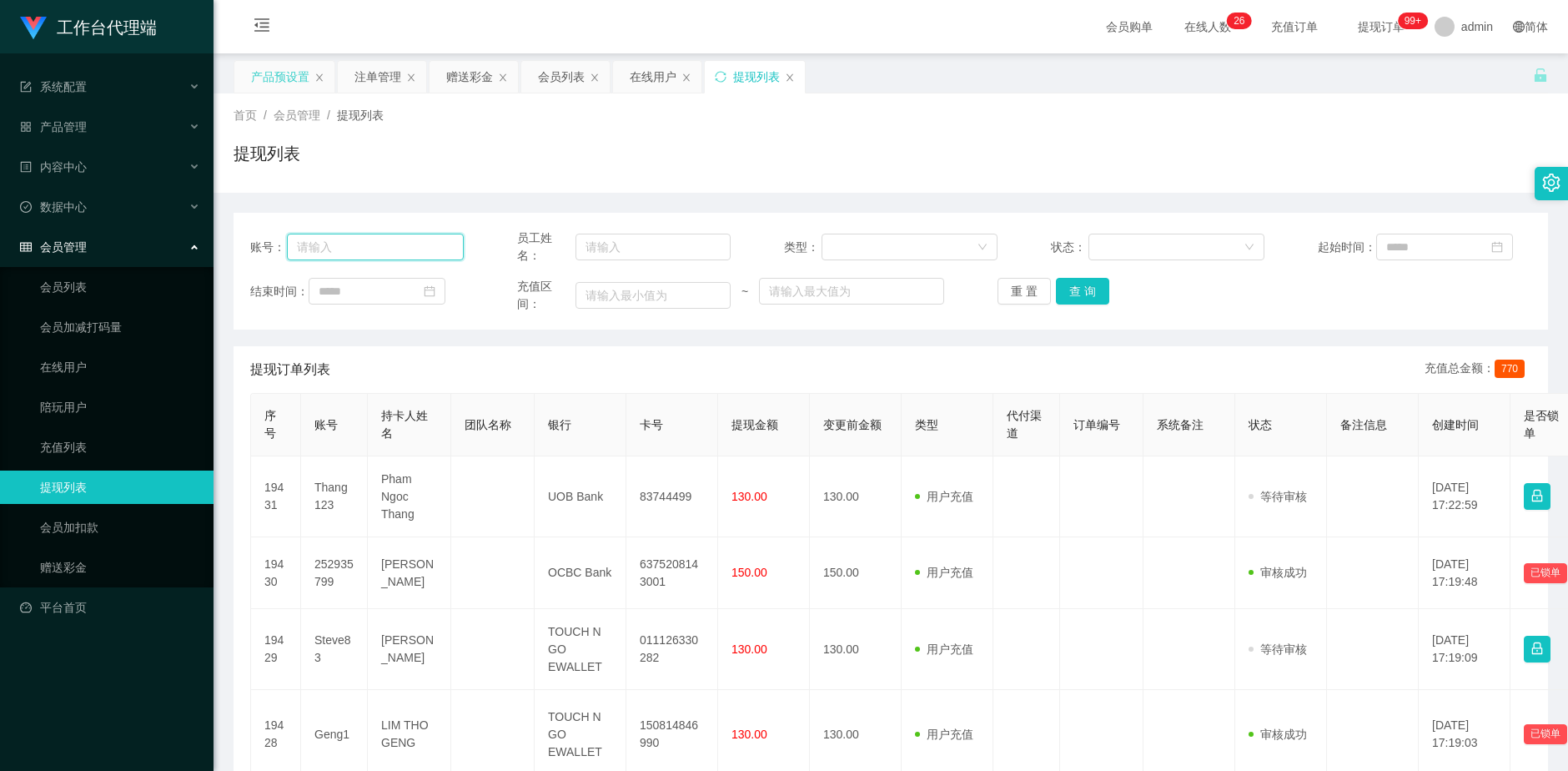
click at [371, 240] on input "text" at bounding box center [374, 247] width 177 height 27
paste input "学员，任务结束，没有匹配到盈利单，联系你的助理申请回款"
type input "学员，任务结束，没有匹配到盈利单，联系你的助理申请回款"
drag, startPoint x: 458, startPoint y: 251, endPoint x: 249, endPoint y: 259, distance: 209.2
click at [249, 259] on div "账号： 学员，任务结束，没有匹配到盈利单，联系你的助理申请回款 员工姓名： 类型： 状态： 起始时间： 结束时间： 充值区间： ~ 重 置 查 询" at bounding box center [890, 271] width 1314 height 116
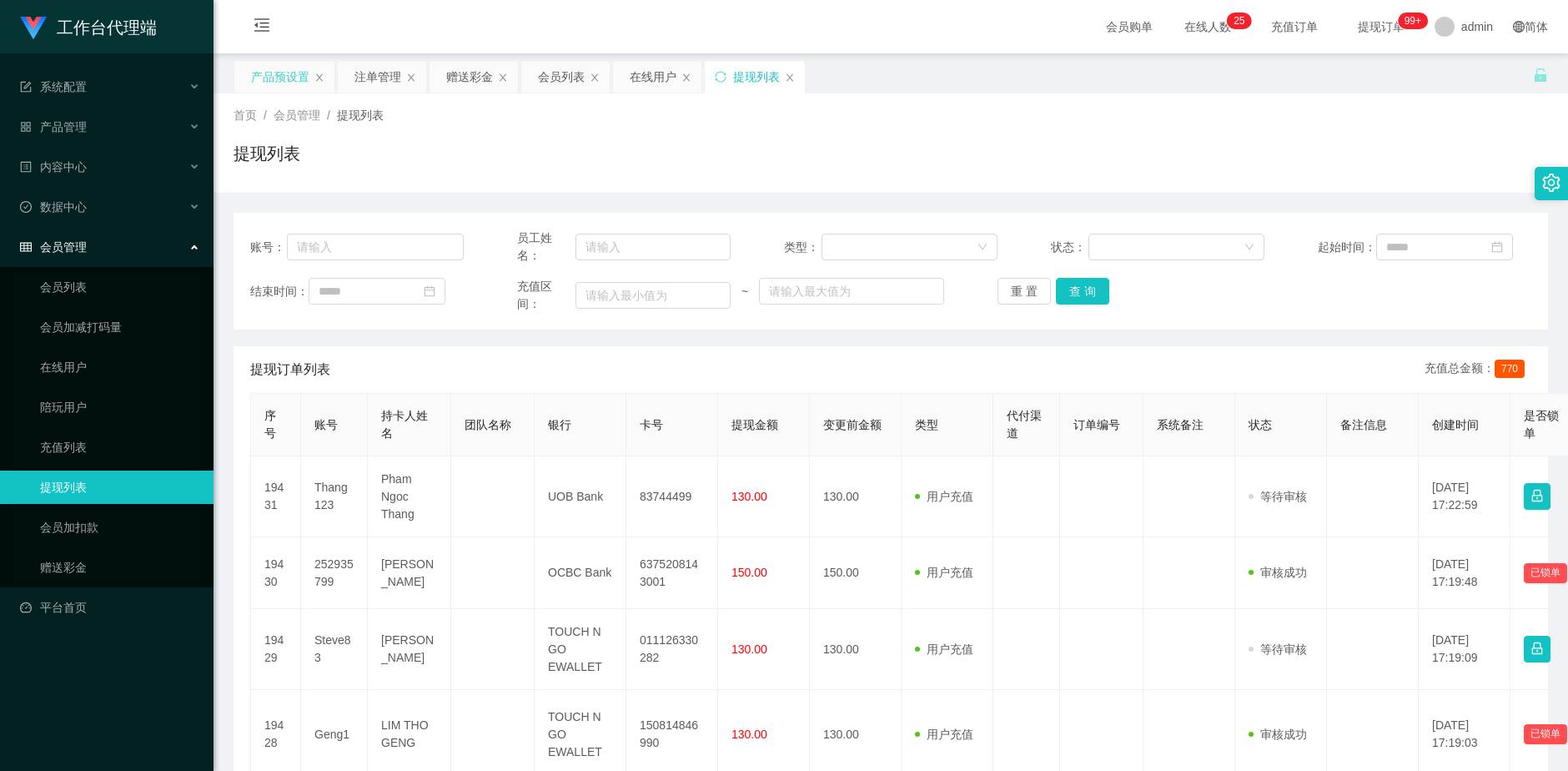
drag, startPoint x: 460, startPoint y: 81, endPoint x: 456, endPoint y: 150, distance: 69.1
click at [461, 81] on div "赠送彩金" at bounding box center [470, 77] width 47 height 32
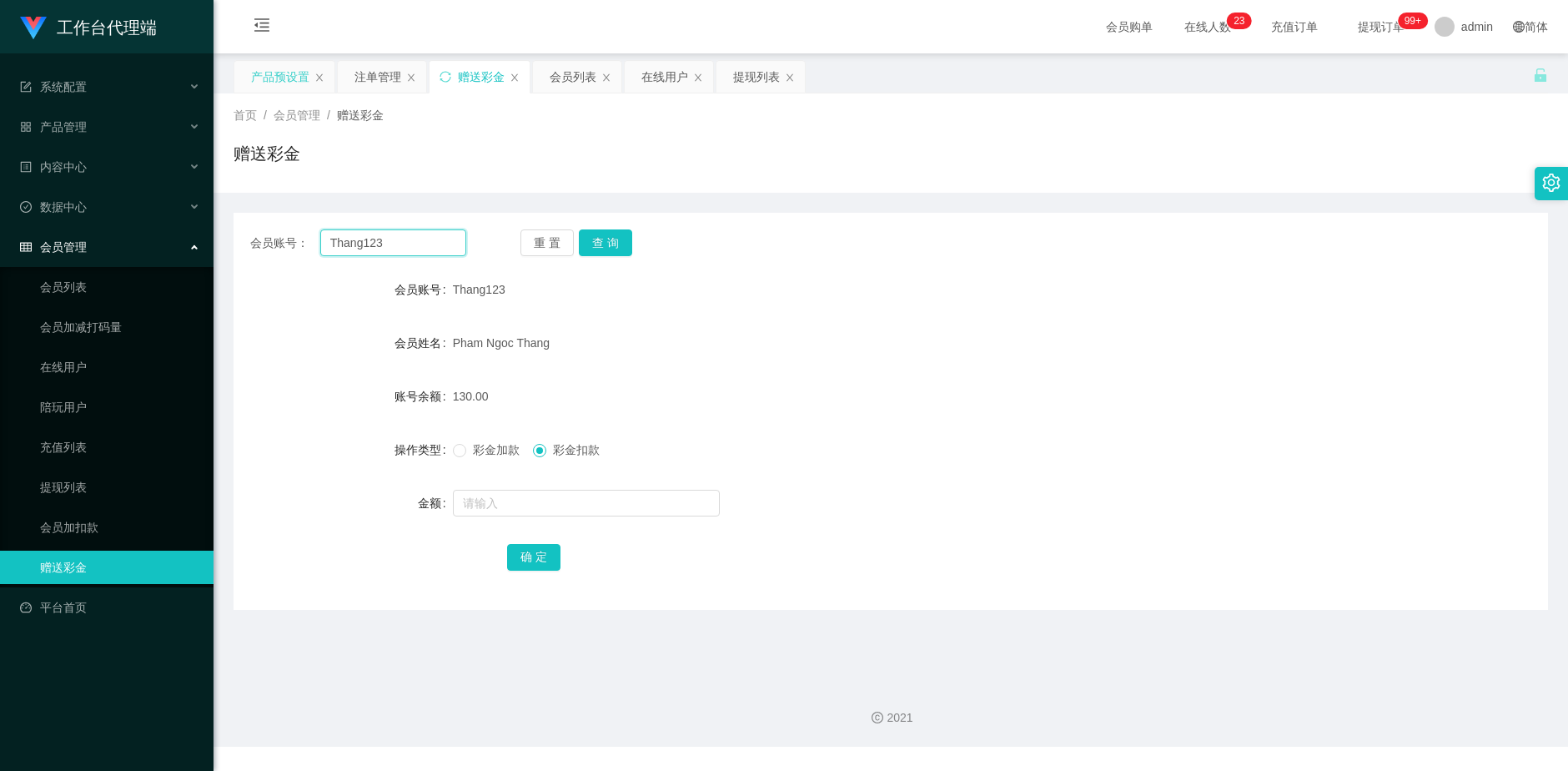
drag, startPoint x: 394, startPoint y: 241, endPoint x: 379, endPoint y: 251, distance: 18.0
click at [380, 241] on input "Thang123" at bounding box center [393, 243] width 147 height 27
drag, startPoint x: 405, startPoint y: 238, endPoint x: 301, endPoint y: 244, distance: 104.2
click at [301, 244] on div "会员账号： Thang123" at bounding box center [358, 243] width 216 height 27
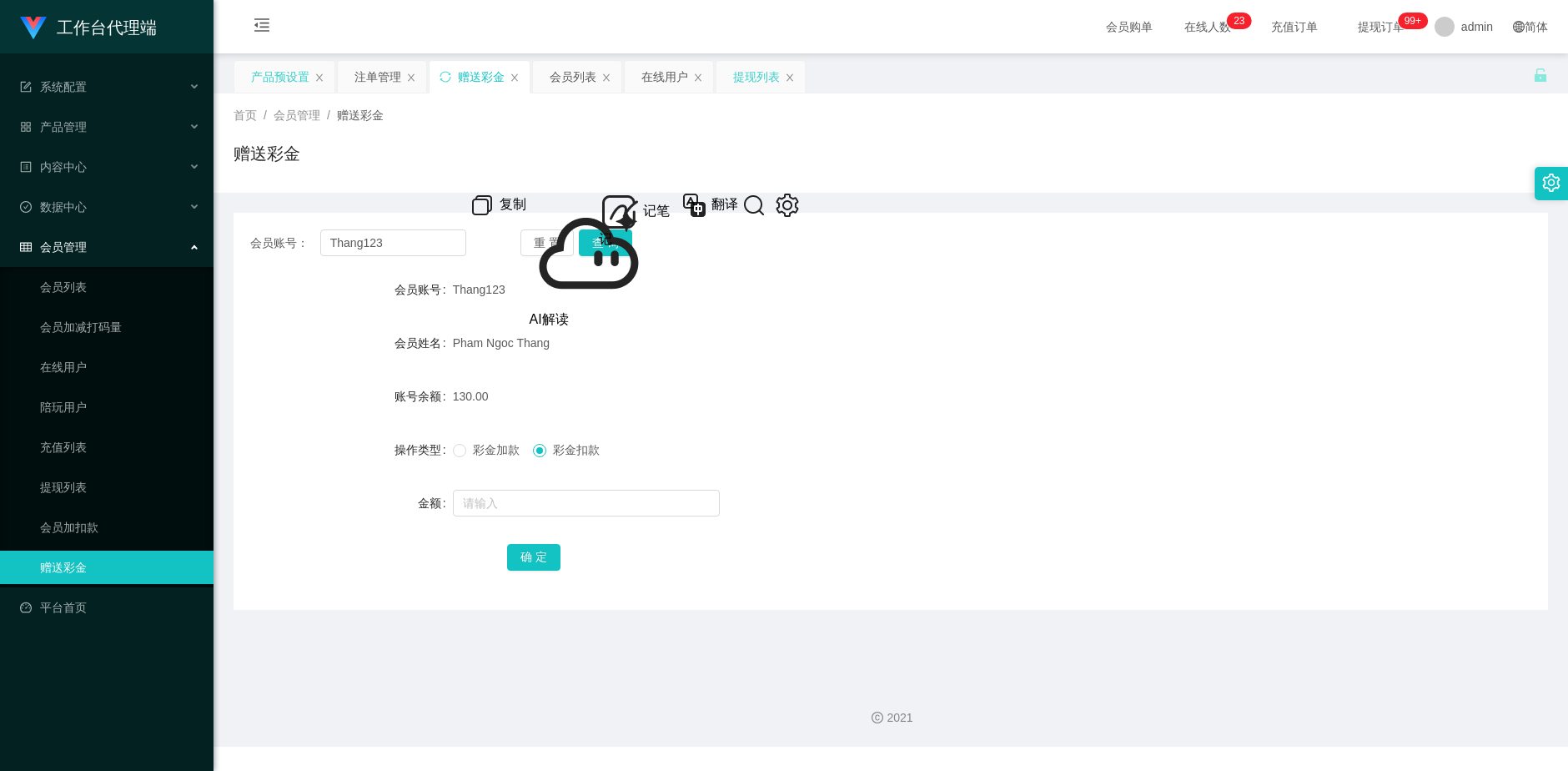
click at [747, 77] on div "提现列表" at bounding box center [756, 77] width 47 height 32
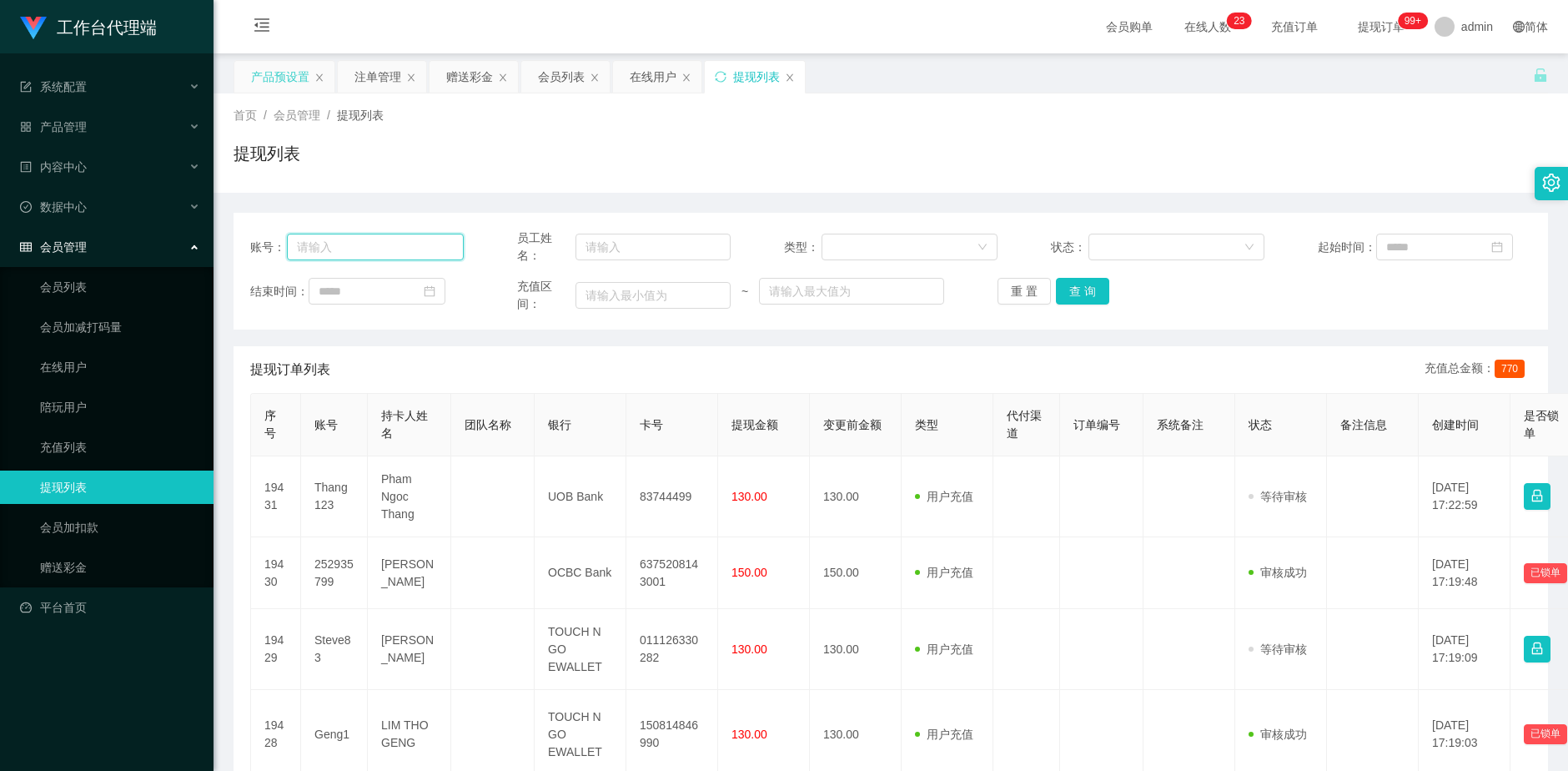
click at [404, 245] on input "text" at bounding box center [374, 247] width 177 height 27
click at [379, 246] on input "text" at bounding box center [374, 247] width 177 height 27
paste input "Thang123"
type input "Thang123"
click at [1075, 288] on button "查 询" at bounding box center [1082, 292] width 54 height 27
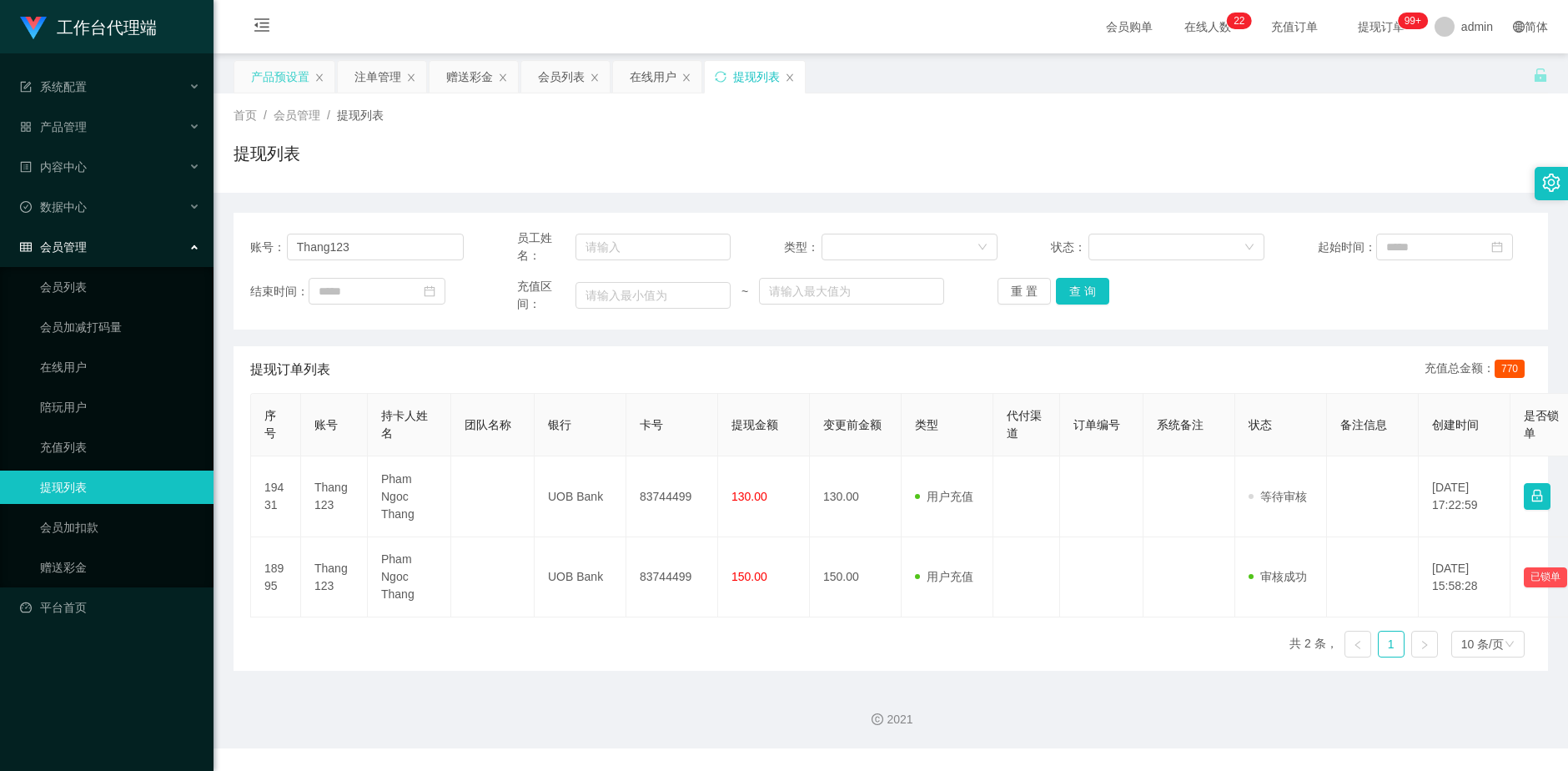
drag, startPoint x: 1148, startPoint y: 658, endPoint x: 1017, endPoint y: 639, distance: 132.4
click at [994, 639] on div "序号 账号 持卡人姓名 团队名称 银行 卡号 提现金额 变更前金额 类型 代付渠道 订单编号 系统备注 状态 备注信息 创建时间 是否锁单 操作 19431 …" at bounding box center [890, 532] width 1281 height 278
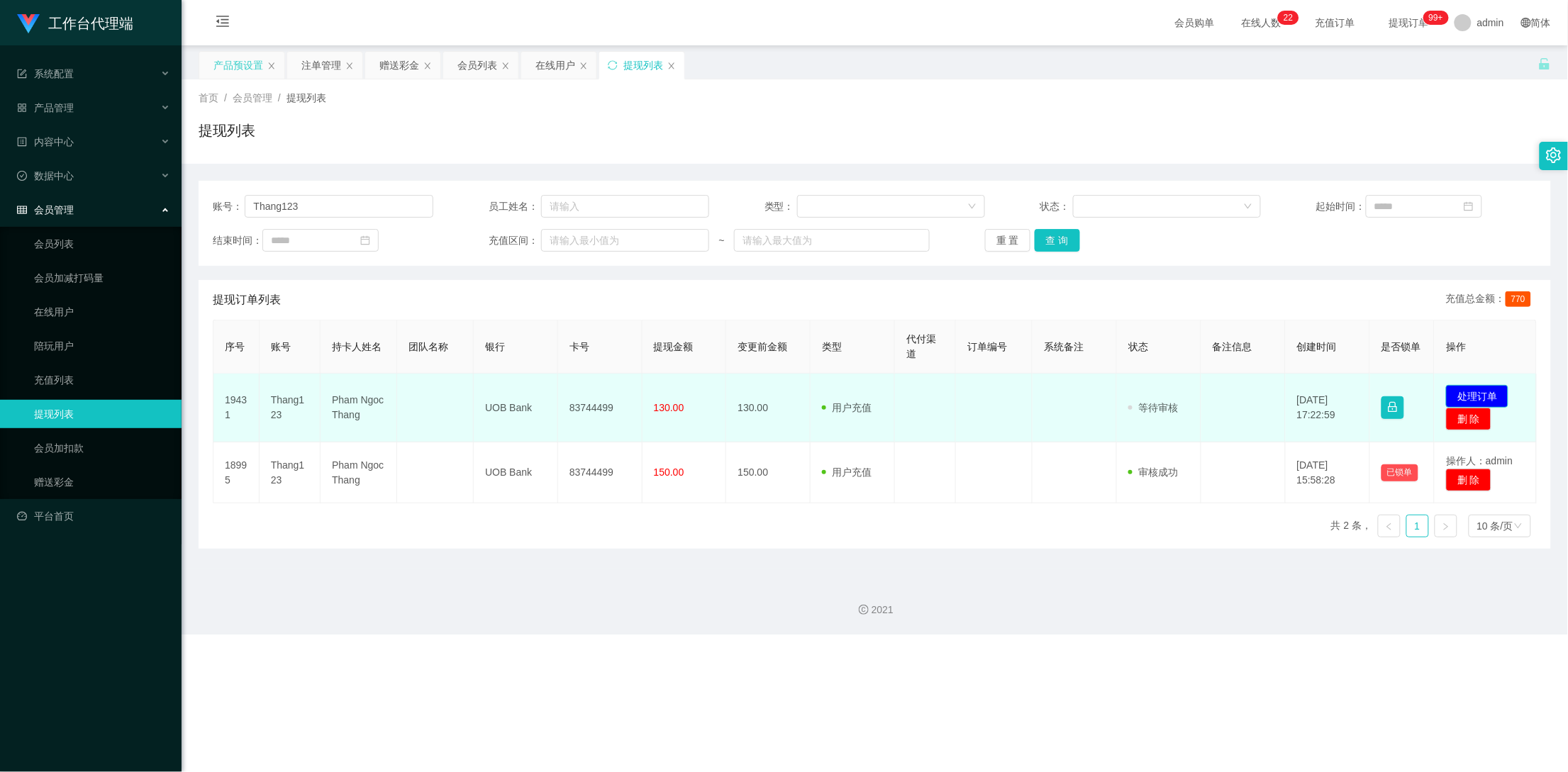
click at [1333, 395] on button "处理订单" at bounding box center [1478, 397] width 63 height 23
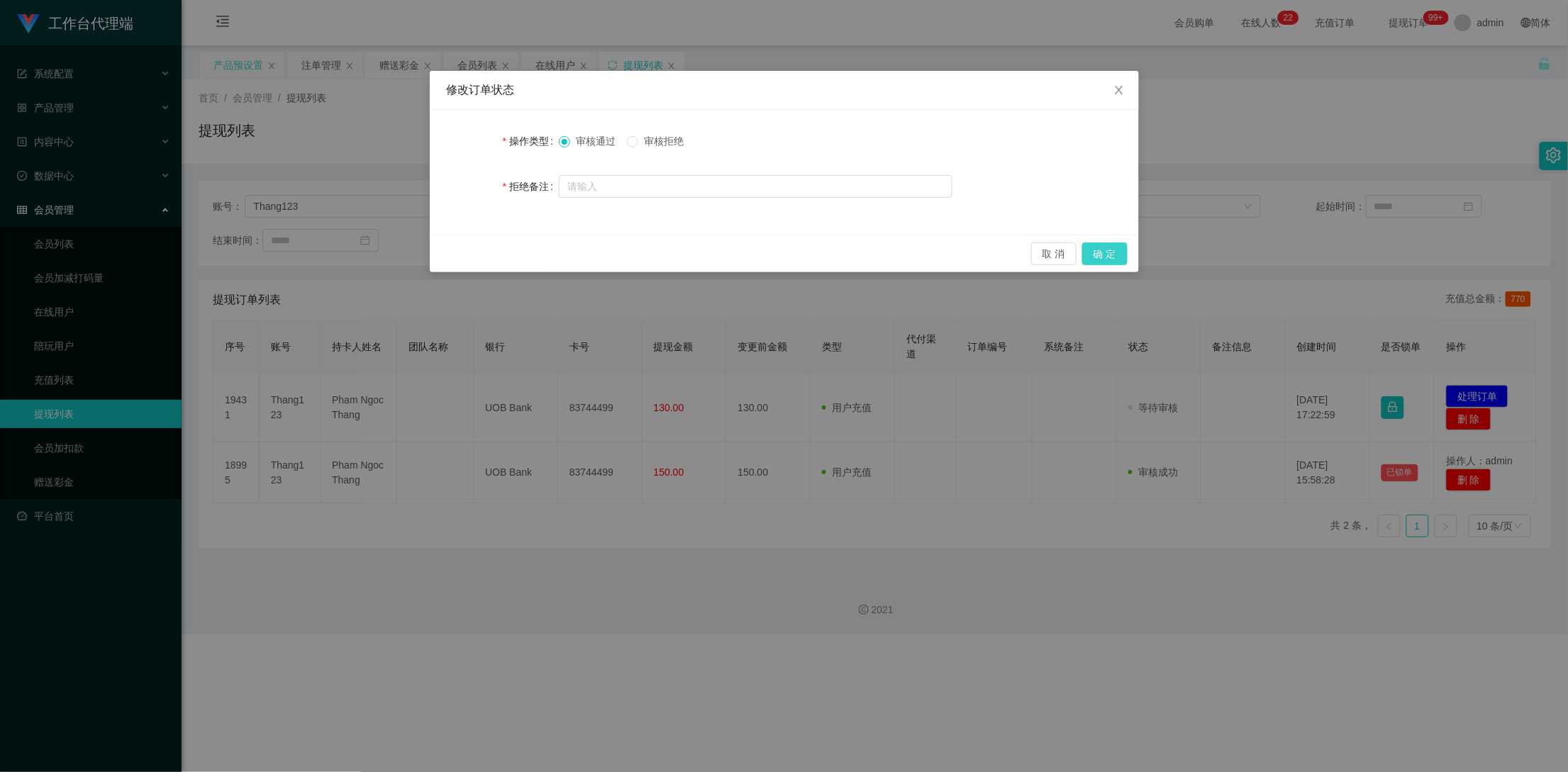
click at [1105, 256] on button "确 定" at bounding box center [1105, 254] width 46 height 23
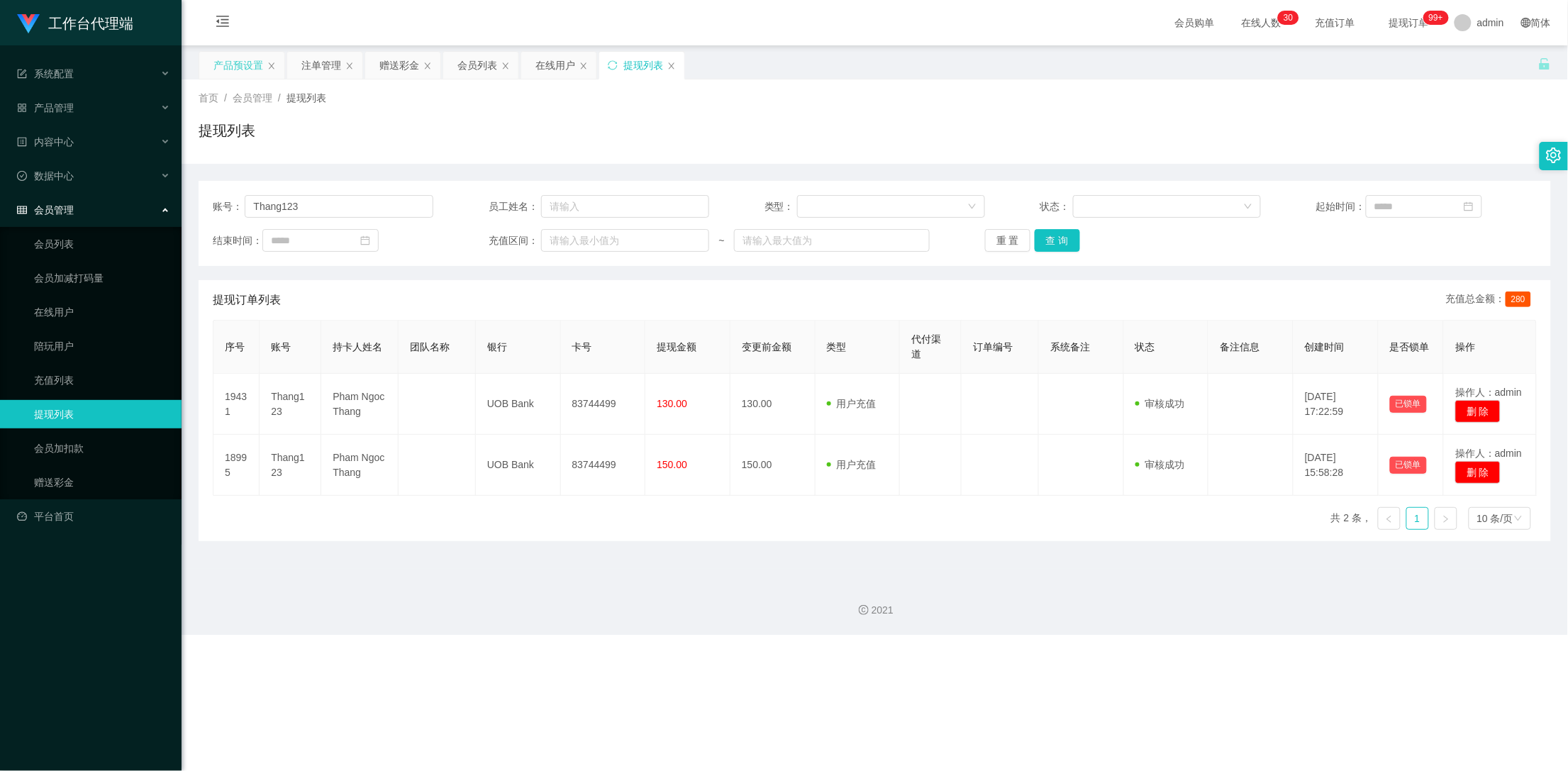
drag, startPoint x: 384, startPoint y: 70, endPoint x: 398, endPoint y: 100, distance: 33.1
click at [385, 70] on div "赠送彩金" at bounding box center [400, 66] width 40 height 27
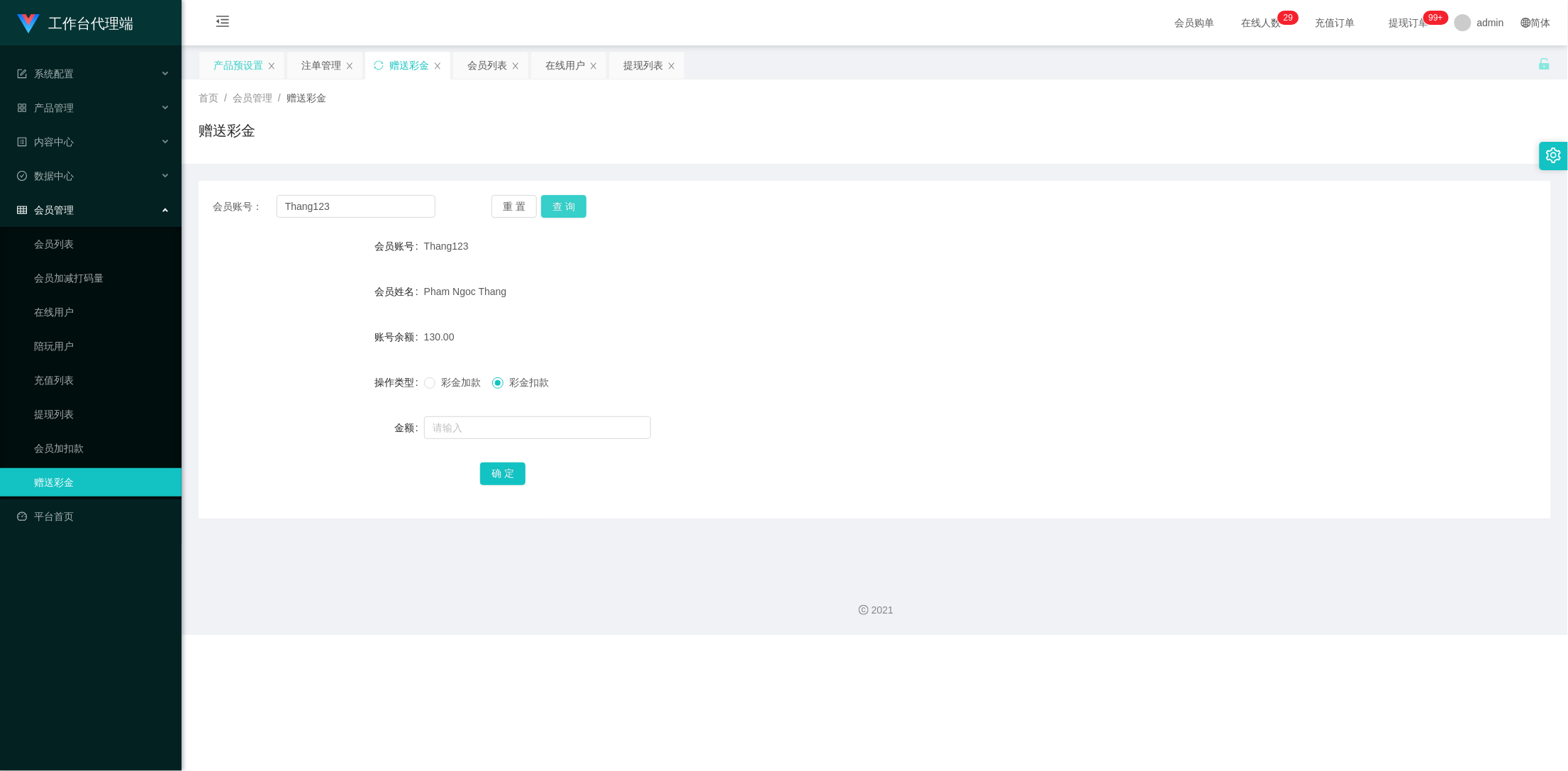
click at [561, 206] on button "查 询" at bounding box center [564, 207] width 46 height 23
click at [323, 63] on div "注单管理" at bounding box center [321, 66] width 40 height 27
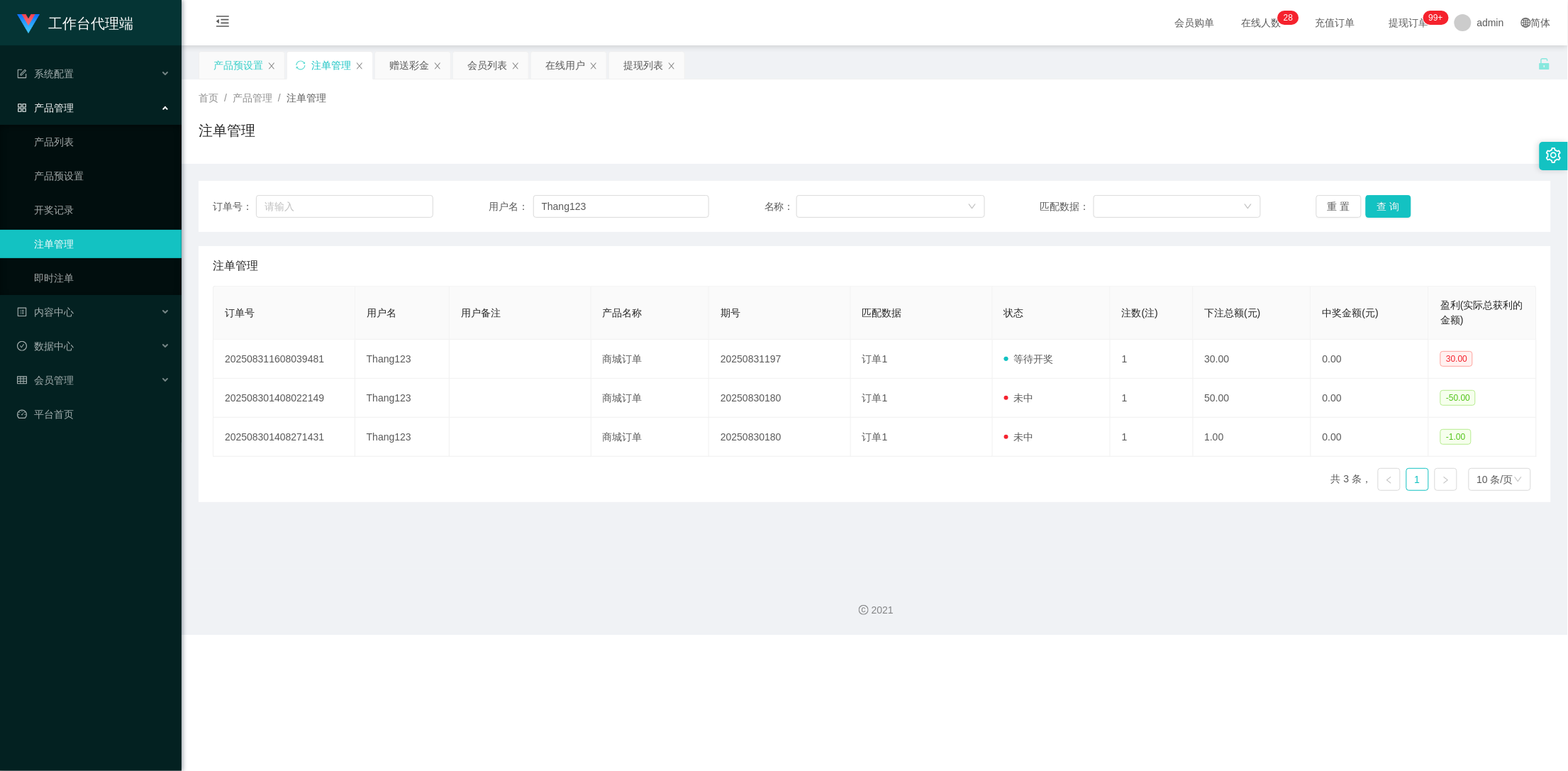
click at [234, 69] on div "产品预设置" at bounding box center [239, 66] width 50 height 27
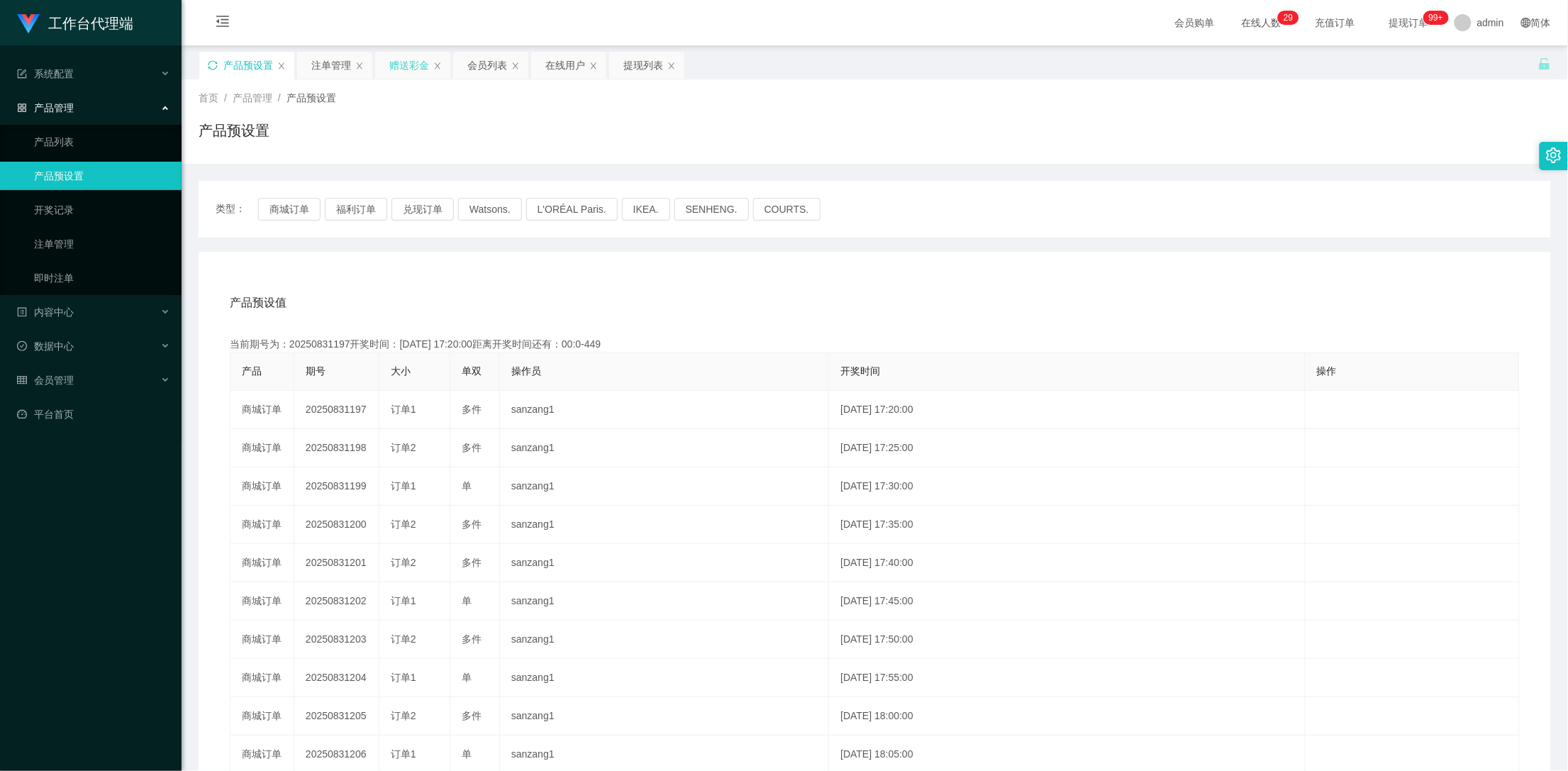
click at [409, 71] on div "赠送彩金" at bounding box center [410, 66] width 40 height 27
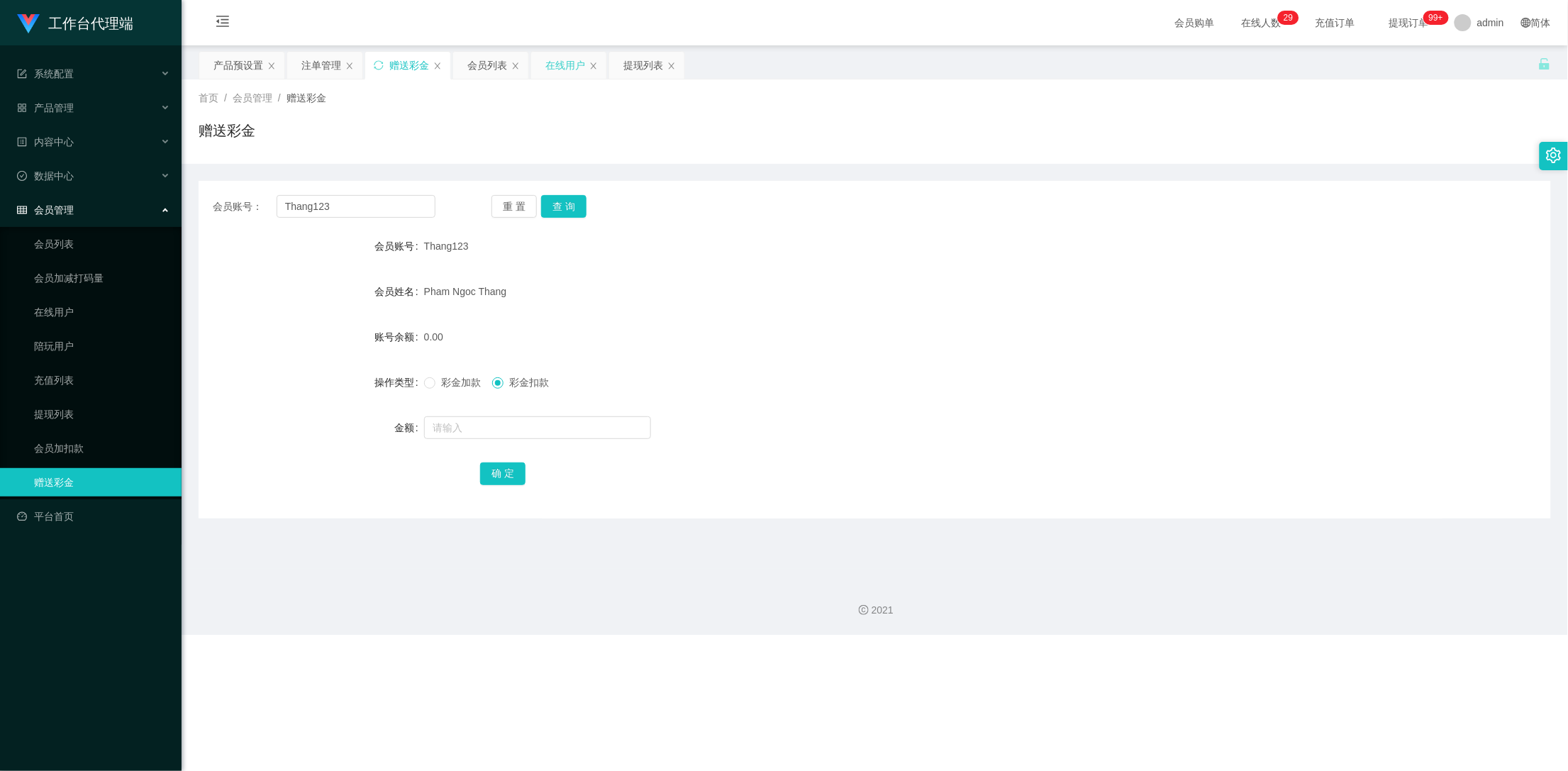
click at [556, 67] on div "在线用户" at bounding box center [566, 66] width 40 height 27
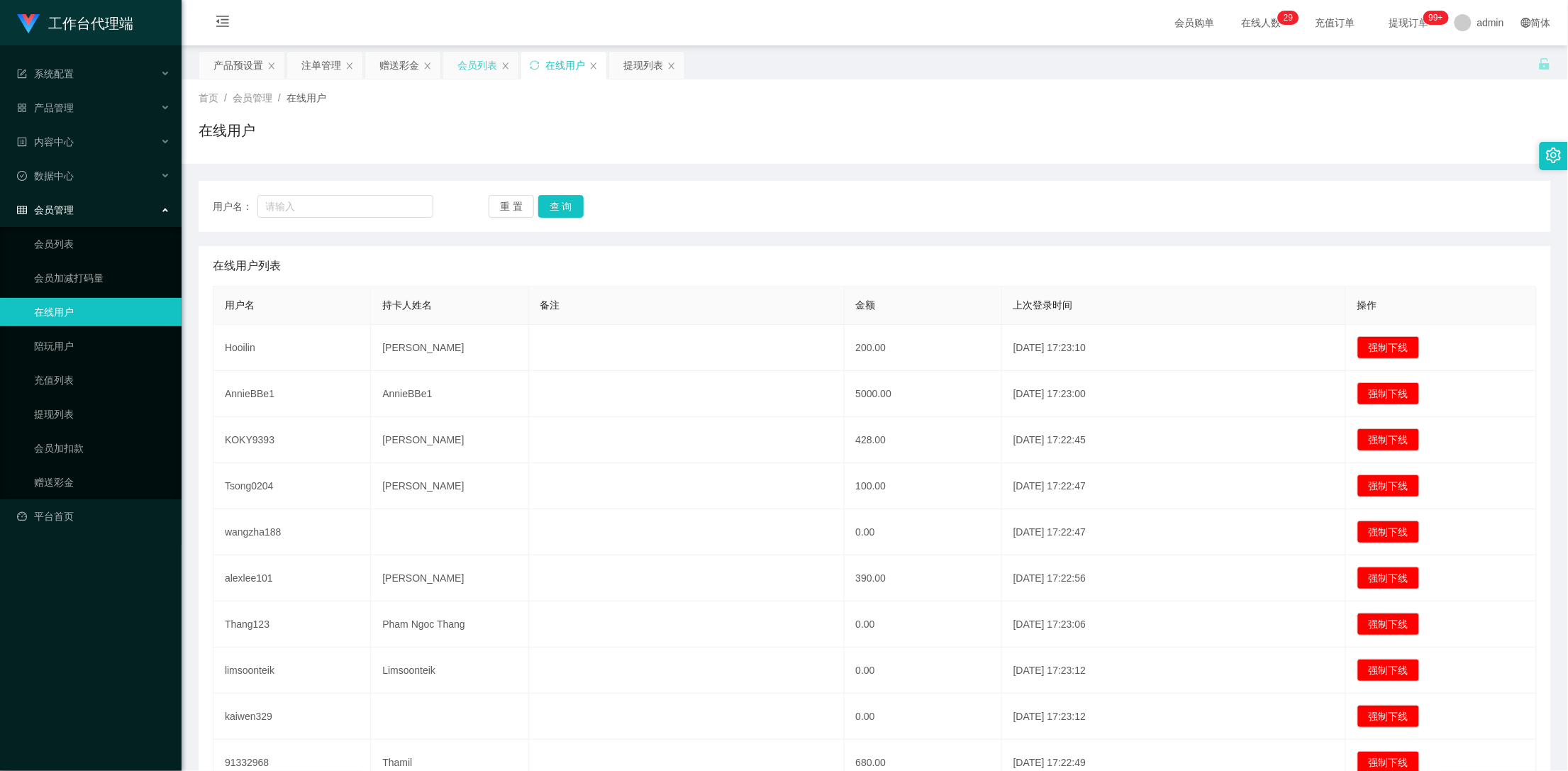
click at [475, 64] on div "会员列表" at bounding box center [477, 66] width 40 height 27
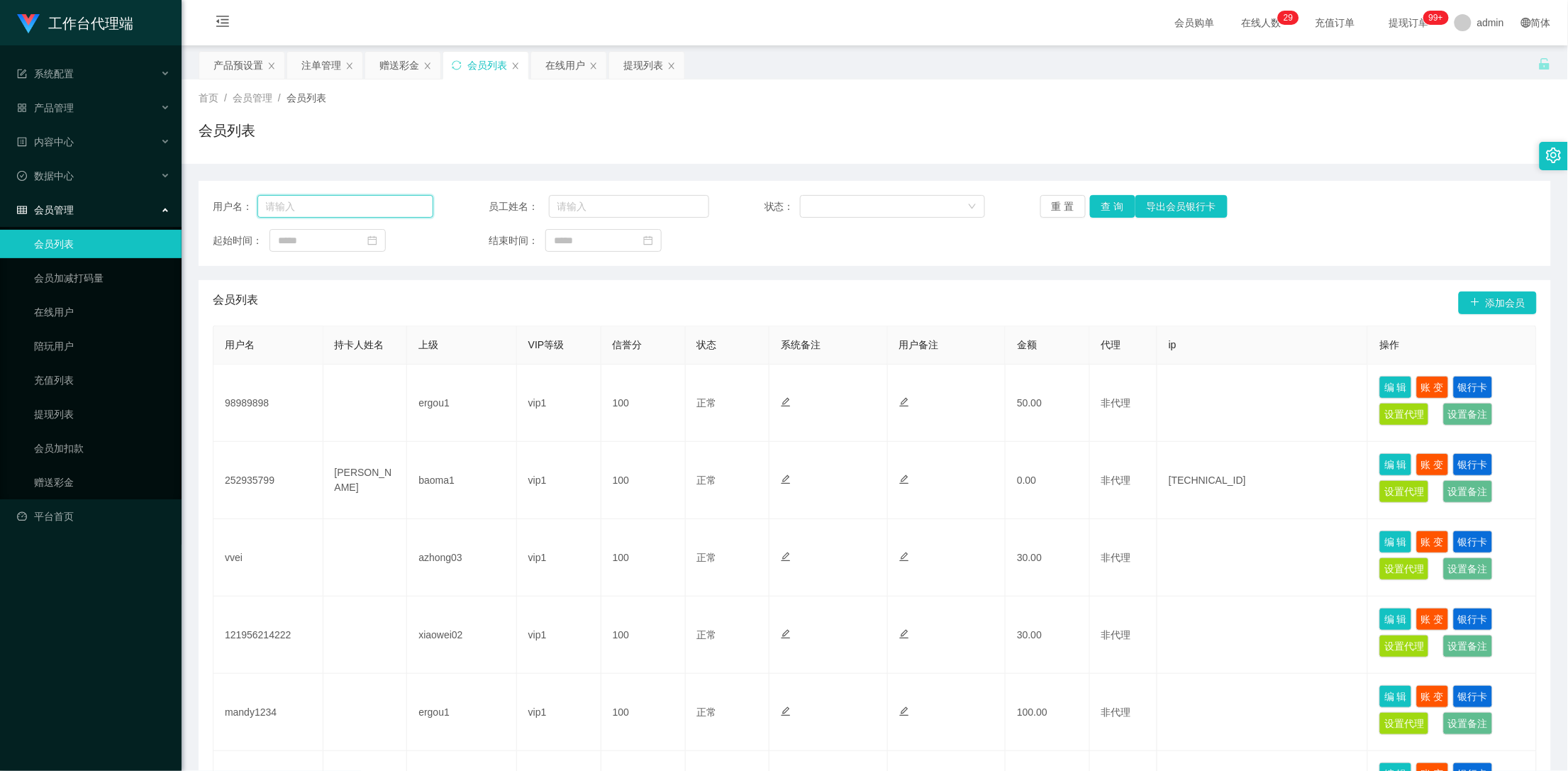
click at [357, 210] on input "text" at bounding box center [346, 207] width 177 height 23
paste input "提现回款到账后把截图发给你的助理，完成学员升级。"
type input "提现回款到账后把截图发给你的助理，完成学员升级。"
drag, startPoint x: 424, startPoint y: 207, endPoint x: 166, endPoint y: 200, distance: 258.1
click at [166, 200] on section "工作台代理端 系统配置 产品管理 产品列表 产品预设置 开奖记录 注单管理 即时注单 内容中心 数据中心 会员管理 会员列表 会员加减打码量 在线用户 陪玩用…" at bounding box center [784, 624] width 1568 height 1249
